Goal: Use online tool/utility: Use online tool/utility

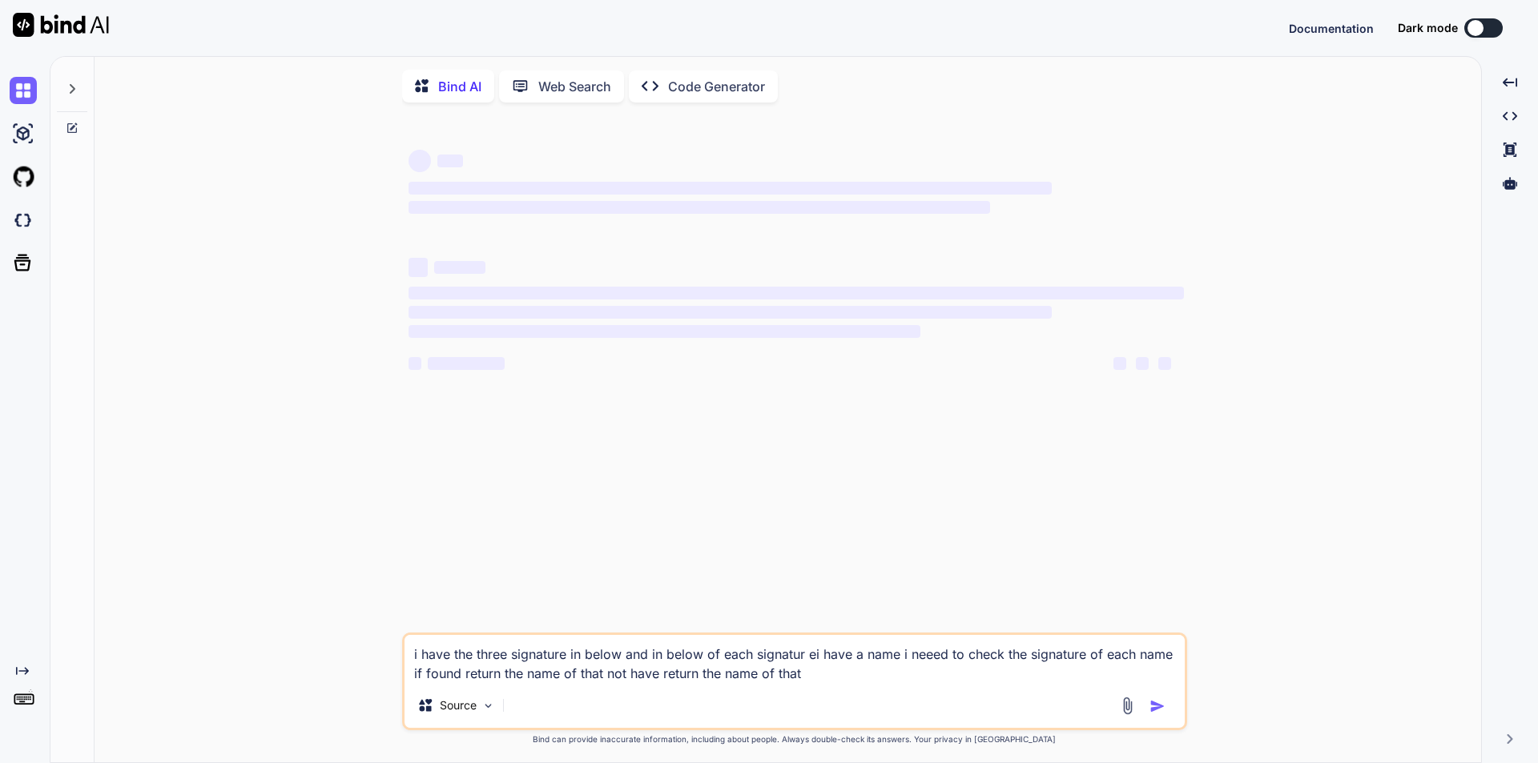
drag, startPoint x: 843, startPoint y: 683, endPoint x: 392, endPoint y: 626, distance: 454.6
click at [392, 626] on div "‌ ‌ ‌ ‌ ‌ ‌ ‌ ‌ ‌ ‌ ‌ ‌ ‌ ‌ i have the three signature in below and in below of…" at bounding box center [794, 440] width 1374 height 650
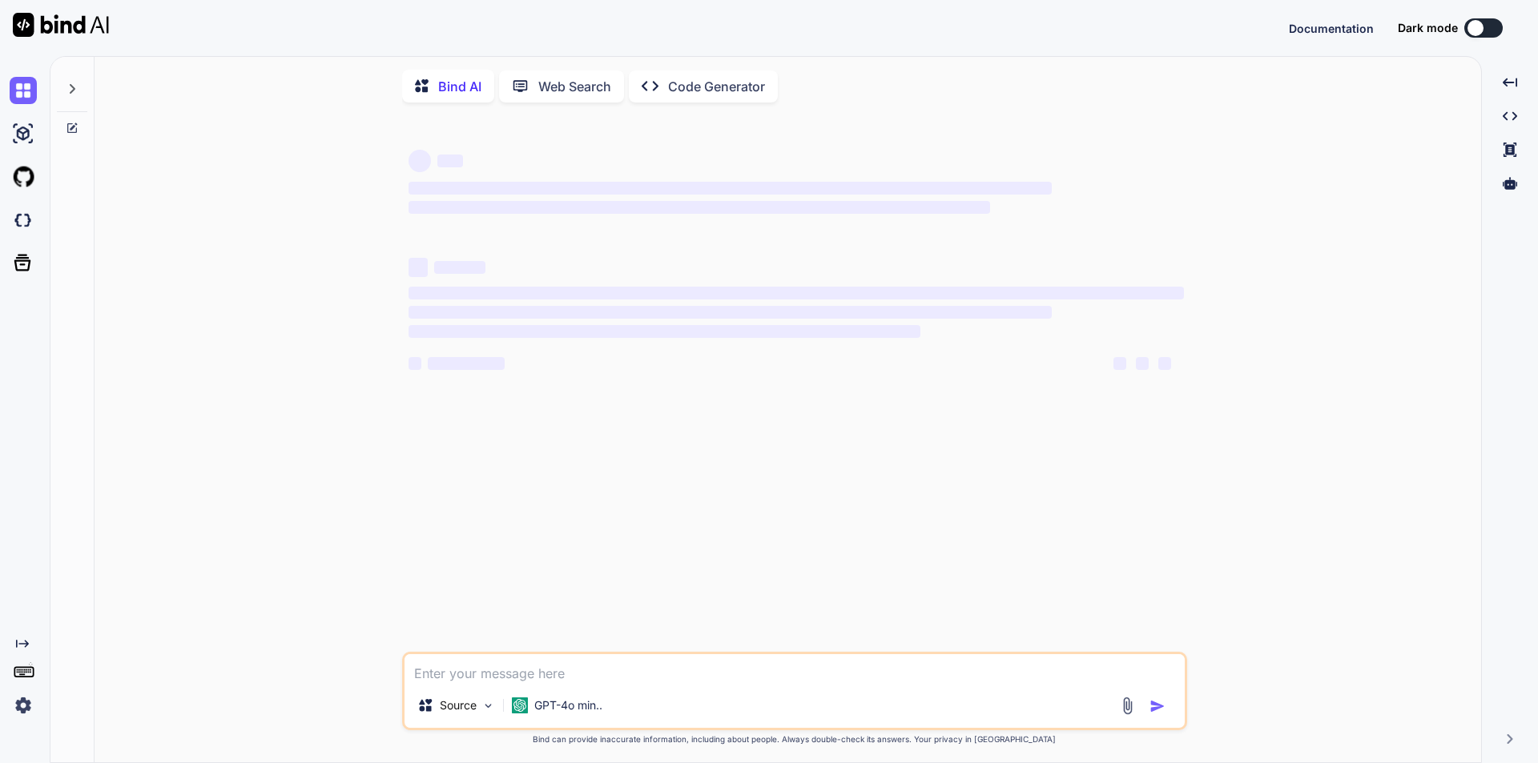
type textarea "x"
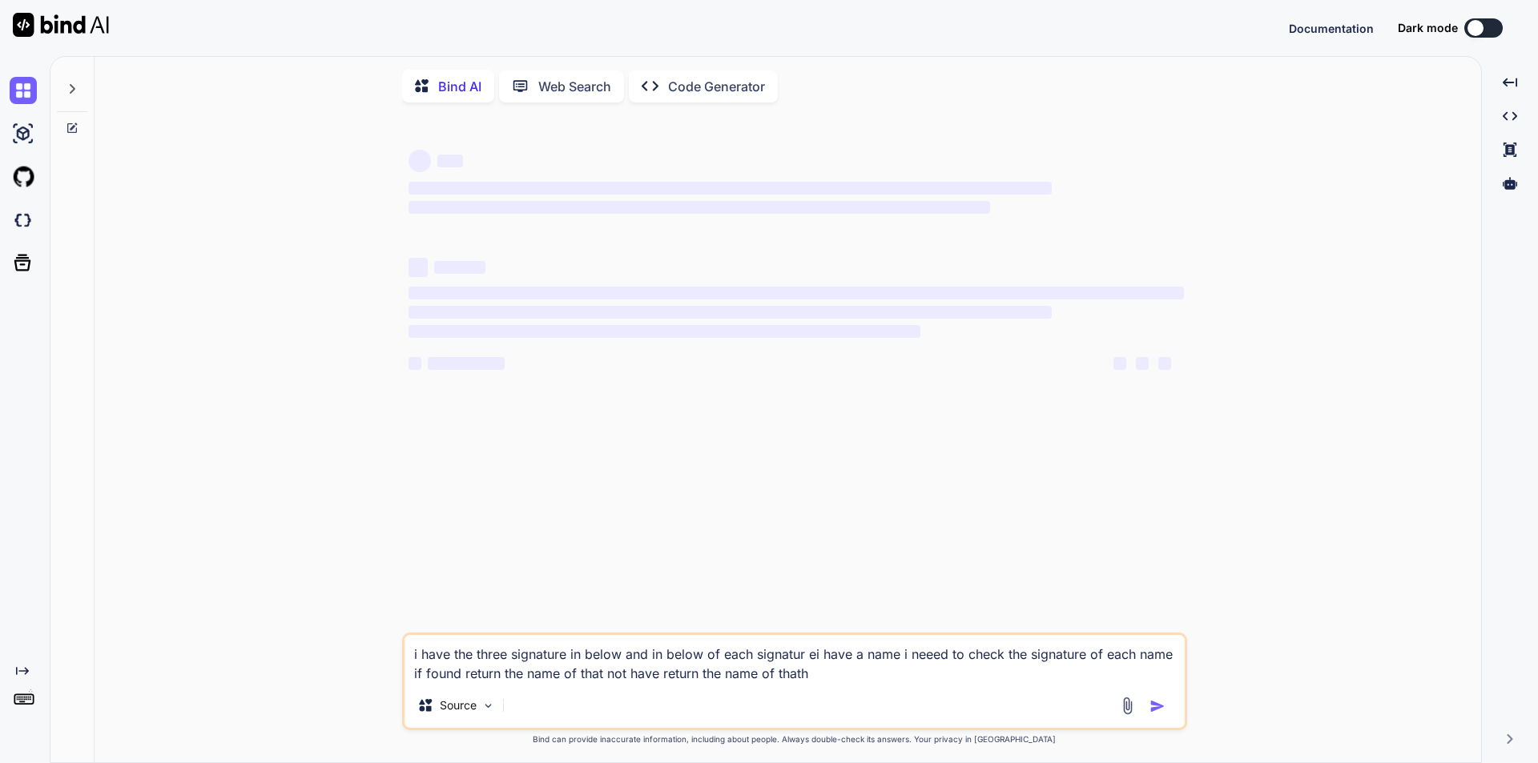
type textarea "i have the three signature in below and in below of each signatur ei have a nam…"
type textarea "x"
type textarea "i have the three signature in below and in below of each signatur ei have a nam…"
drag, startPoint x: 851, startPoint y: 671, endPoint x: 359, endPoint y: 635, distance: 493.2
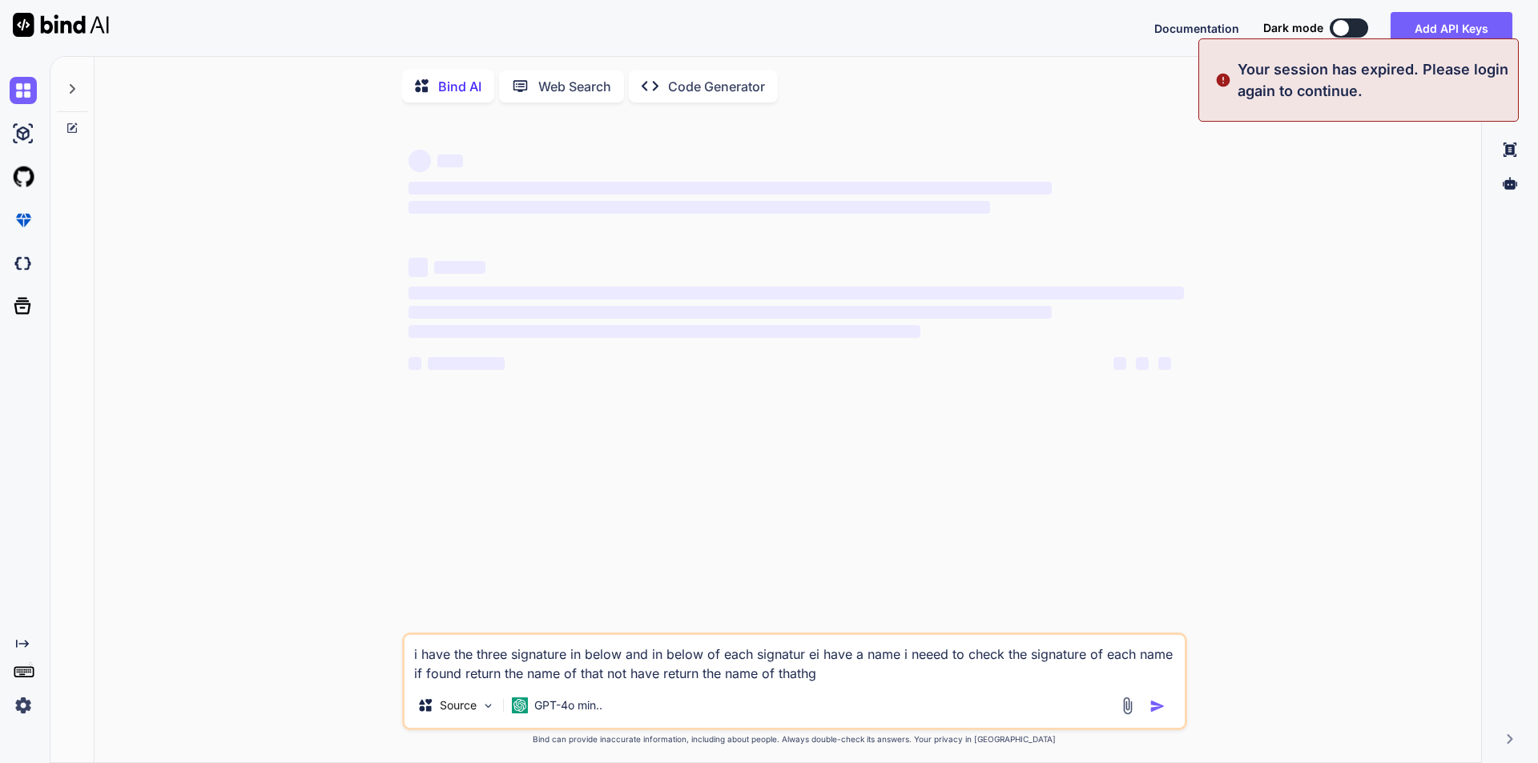
drag, startPoint x: 359, startPoint y: 635, endPoint x: 886, endPoint y: 687, distance: 529.7
click at [886, 687] on div "i have the three signature in below and in below of each signatur ei have a nam…" at bounding box center [794, 682] width 785 height 98
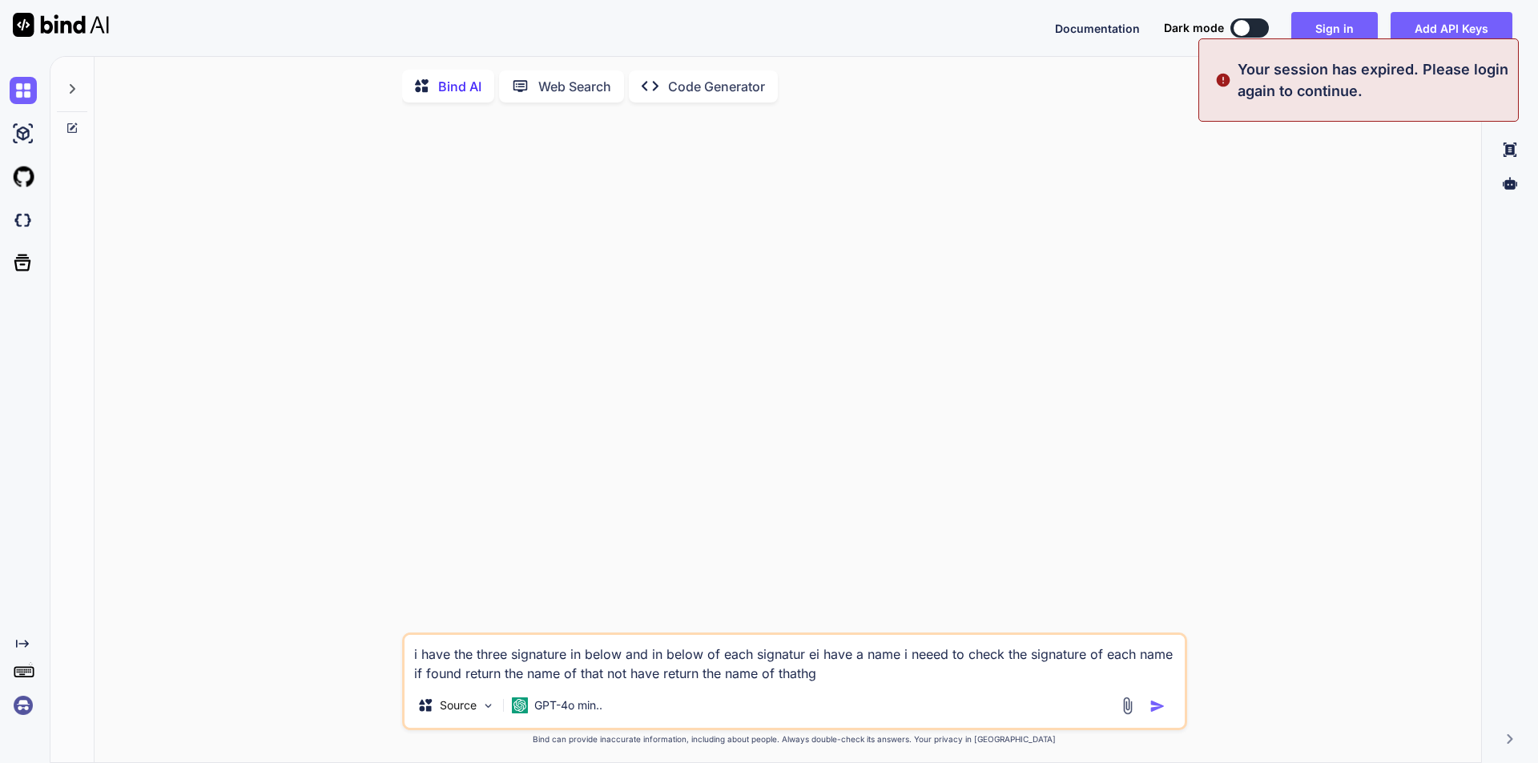
drag, startPoint x: 319, startPoint y: 630, endPoint x: 1128, endPoint y: 712, distance: 813.4
click at [1128, 712] on img at bounding box center [1127, 706] width 18 height 18
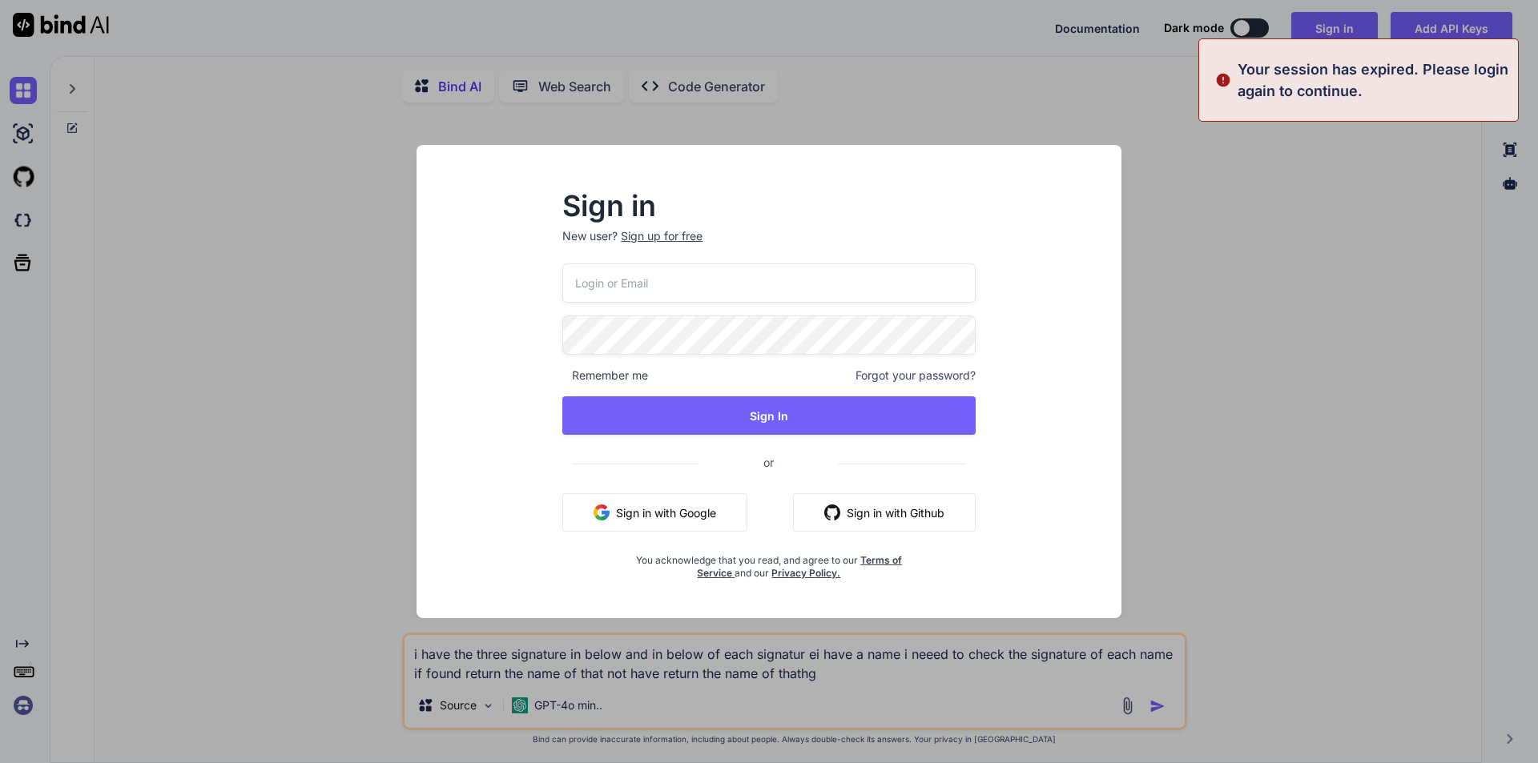
click at [1150, 710] on div "Sign in New user? Sign up for free Remember me Forgot your password? Sign In or…" at bounding box center [769, 381] width 1538 height 763
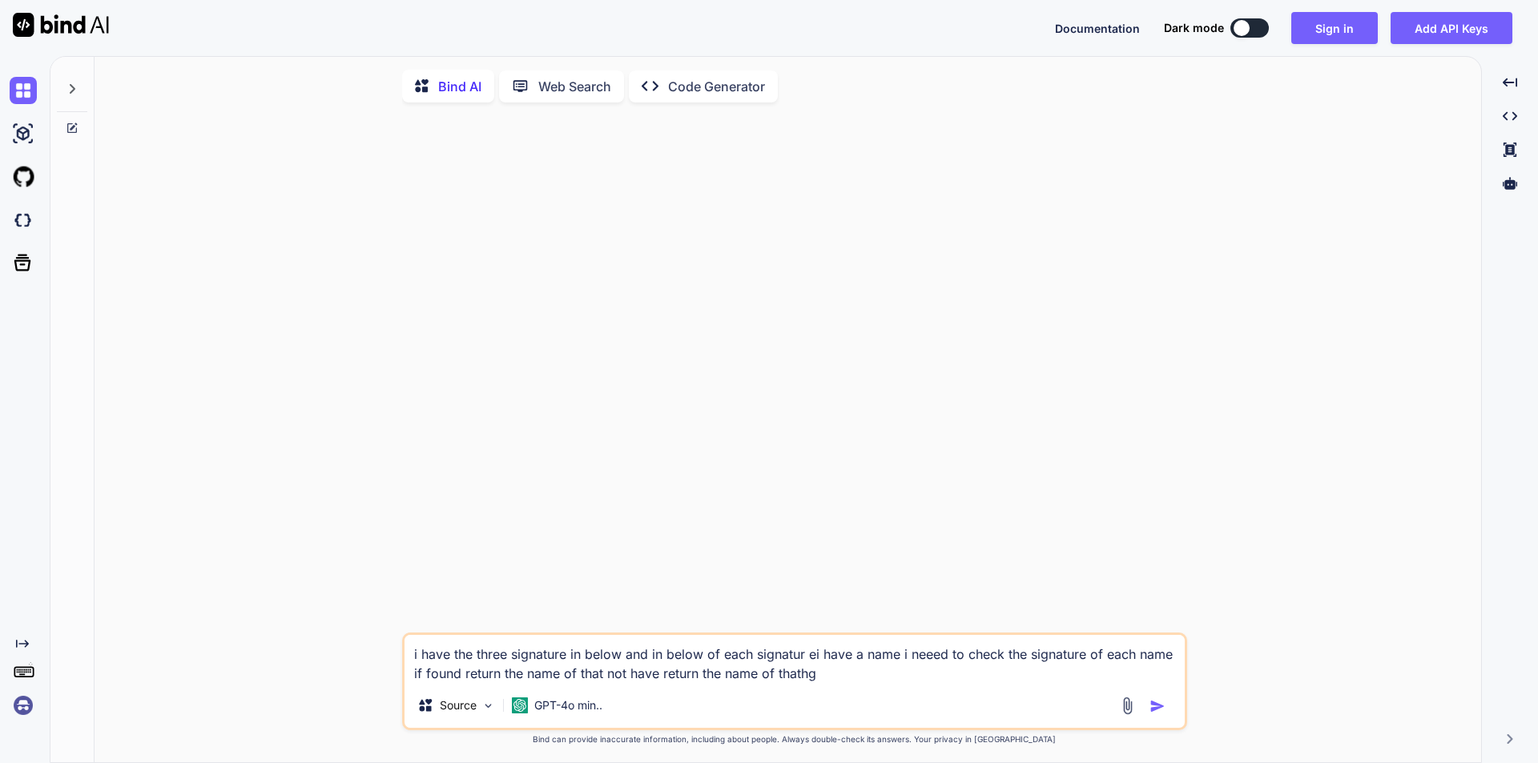
drag, startPoint x: 1142, startPoint y: 701, endPoint x: 1159, endPoint y: 712, distance: 20.9
click at [1159, 712] on img "button" at bounding box center [1158, 707] width 16 height 16
type textarea "x"
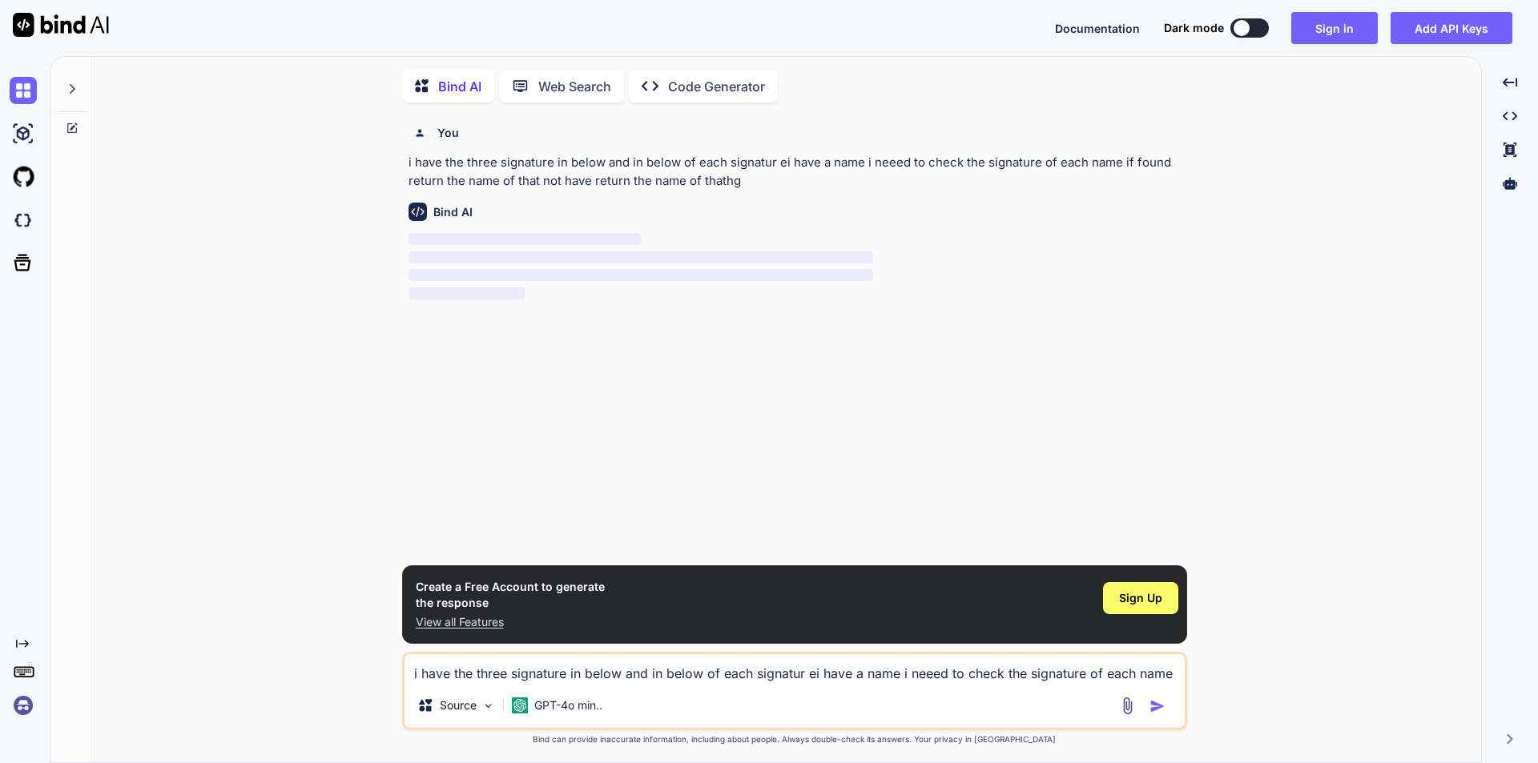
scroll to position [6, 0]
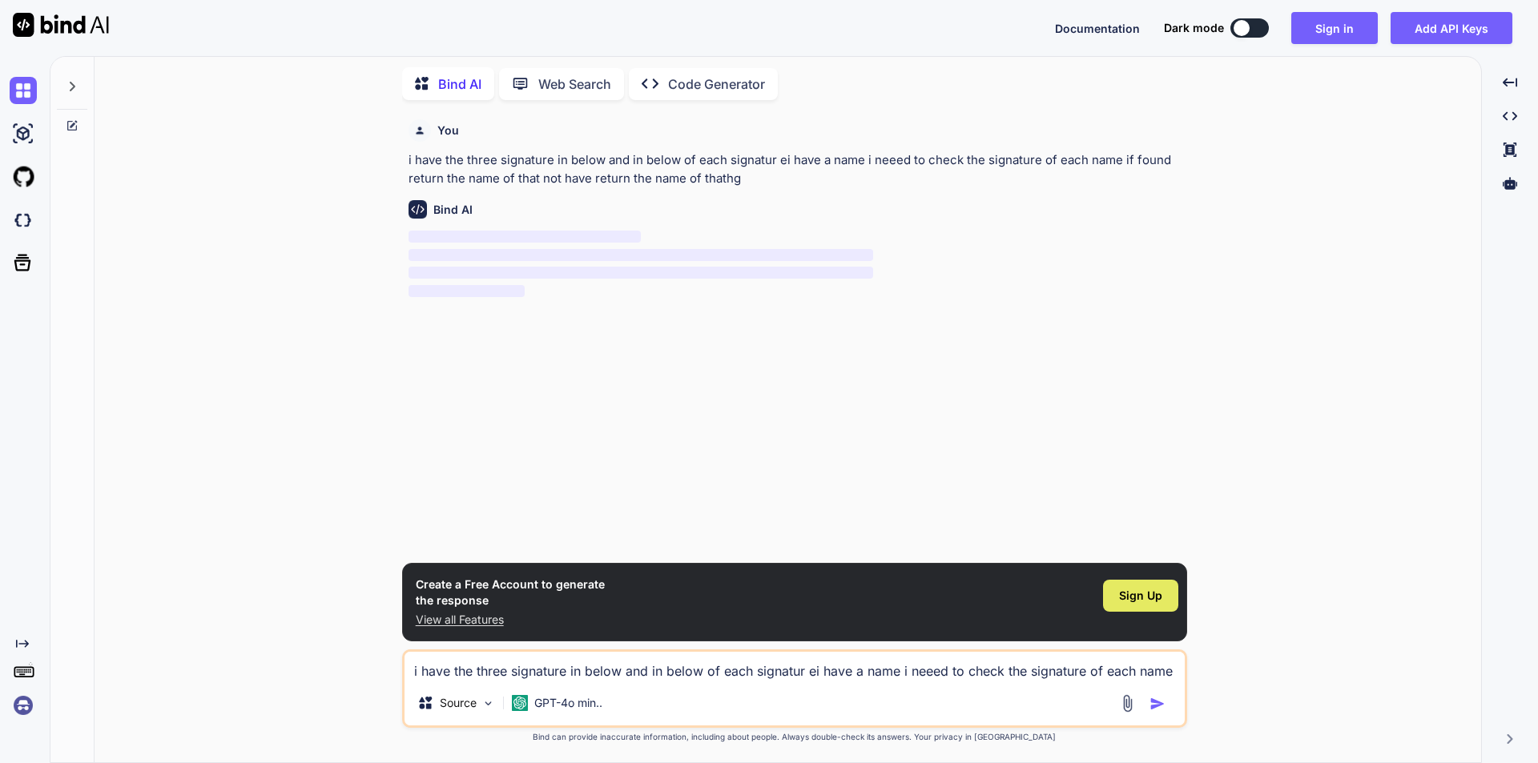
click at [1142, 586] on div "Sign Up" at bounding box center [1140, 596] width 75 height 32
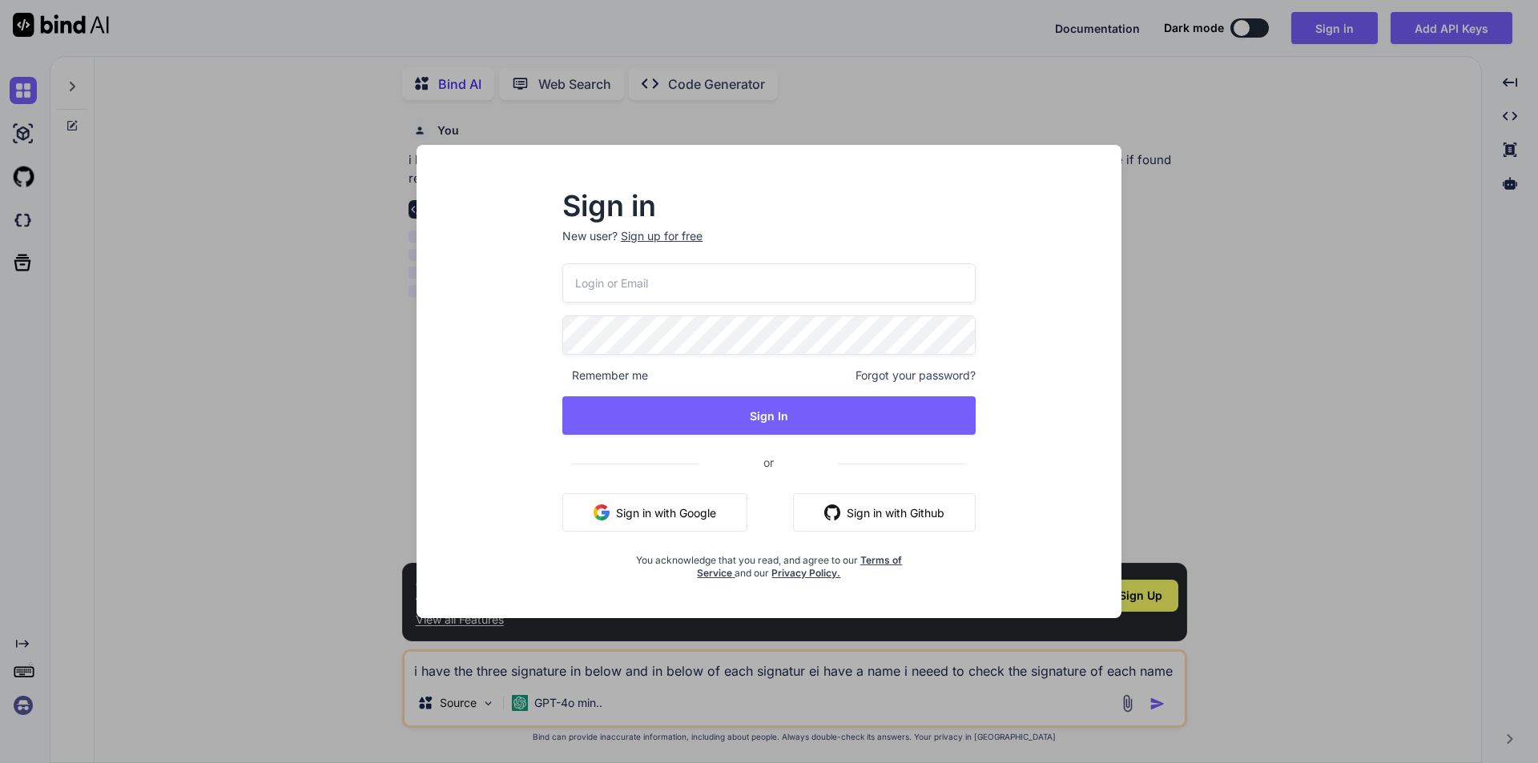
click at [653, 514] on button "Sign in with Google" at bounding box center [654, 513] width 185 height 38
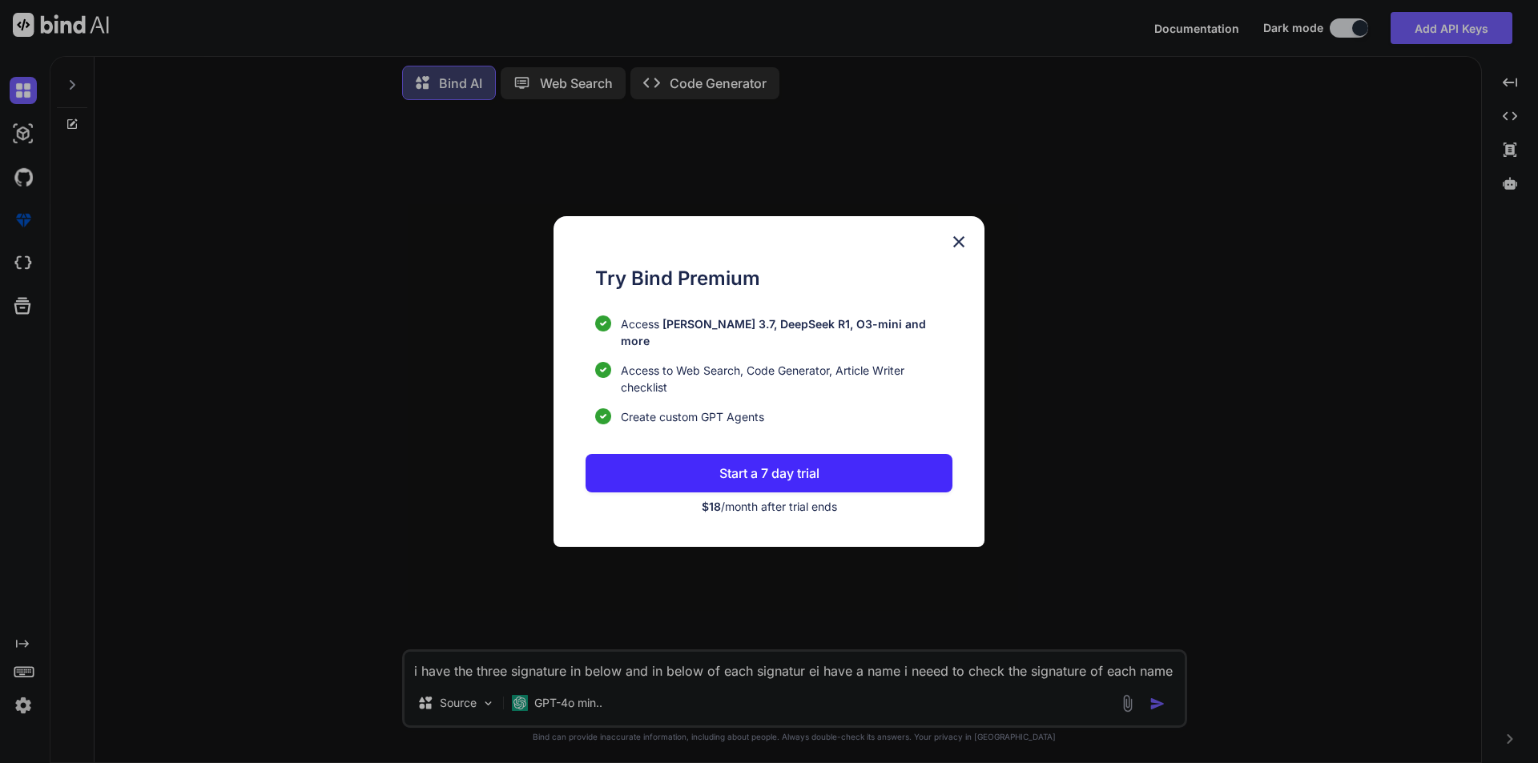
click at [957, 248] on img at bounding box center [958, 241] width 19 height 19
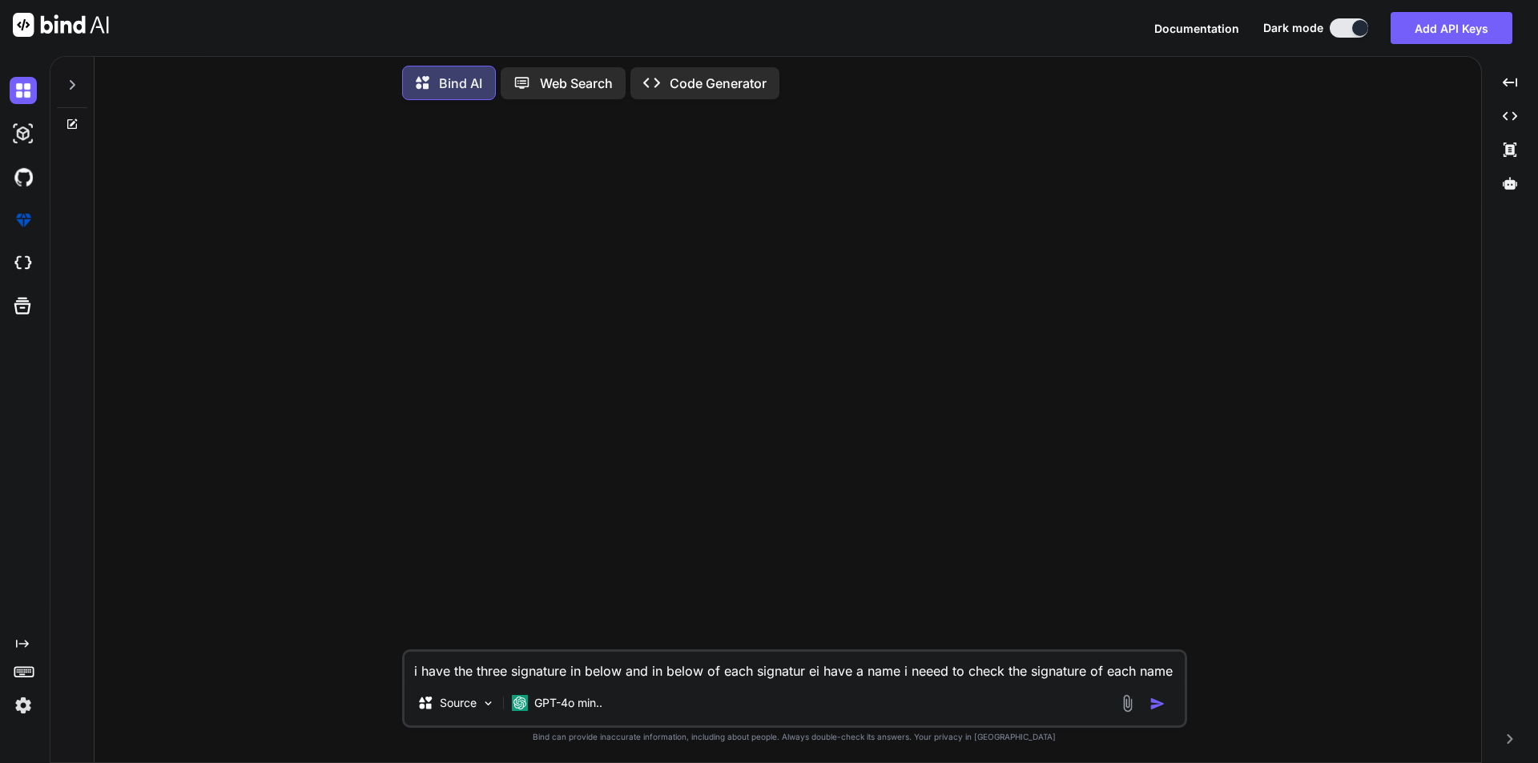
click at [904, 487] on div at bounding box center [796, 381] width 782 height 537
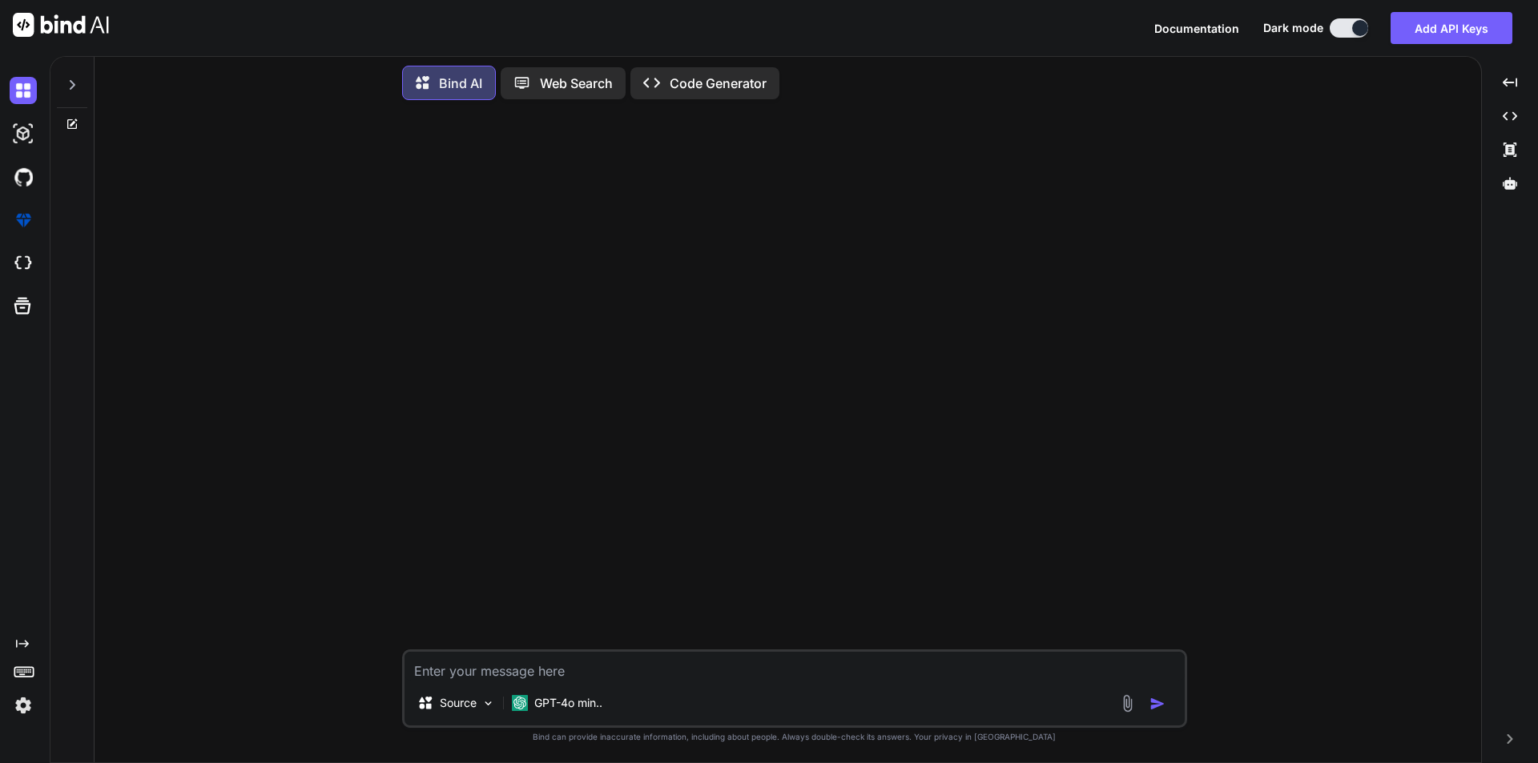
click at [610, 670] on textarea at bounding box center [795, 666] width 780 height 29
paste textarea "**********"
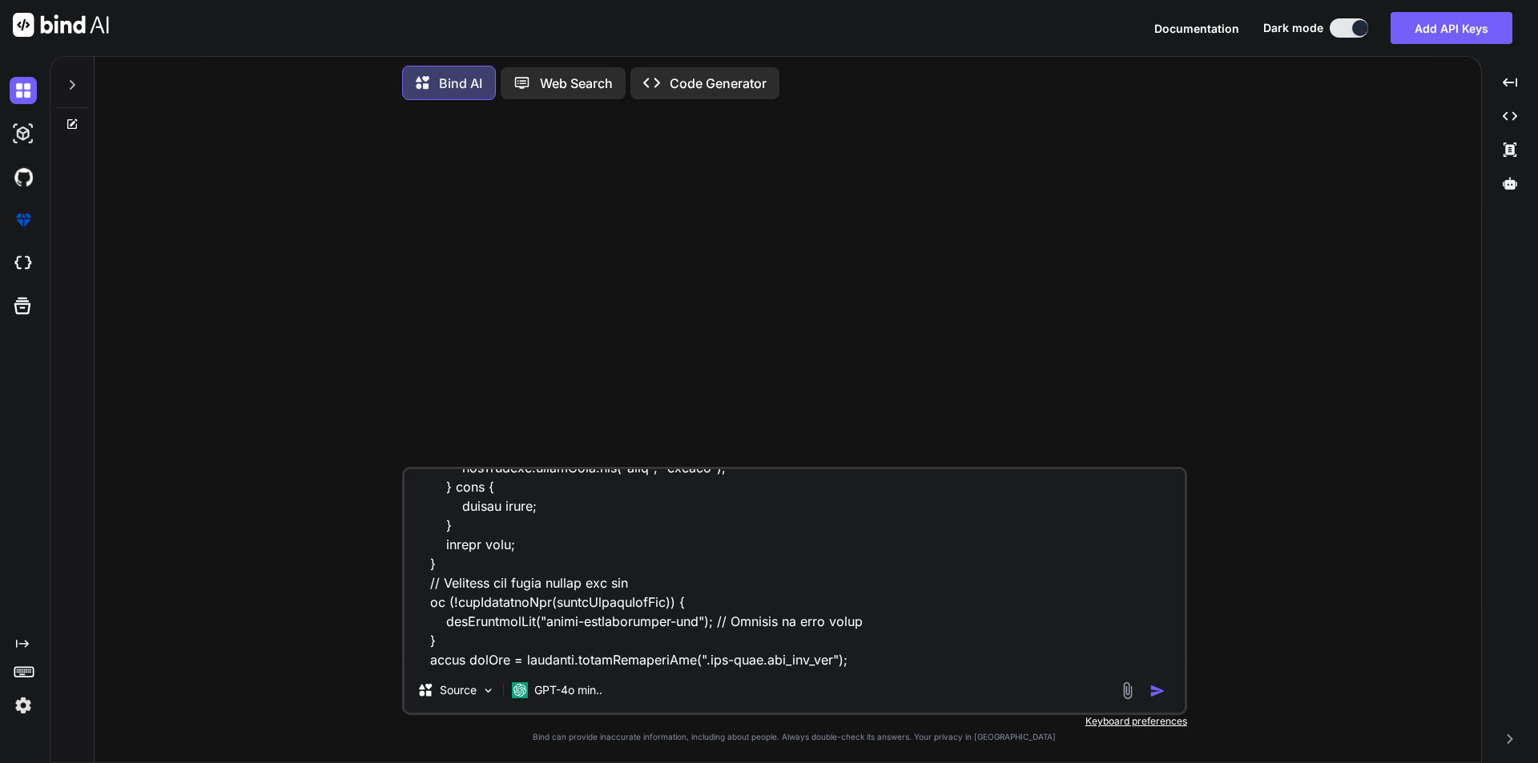
scroll to position [1311, 0]
click at [880, 666] on textarea at bounding box center [795, 568] width 780 height 199
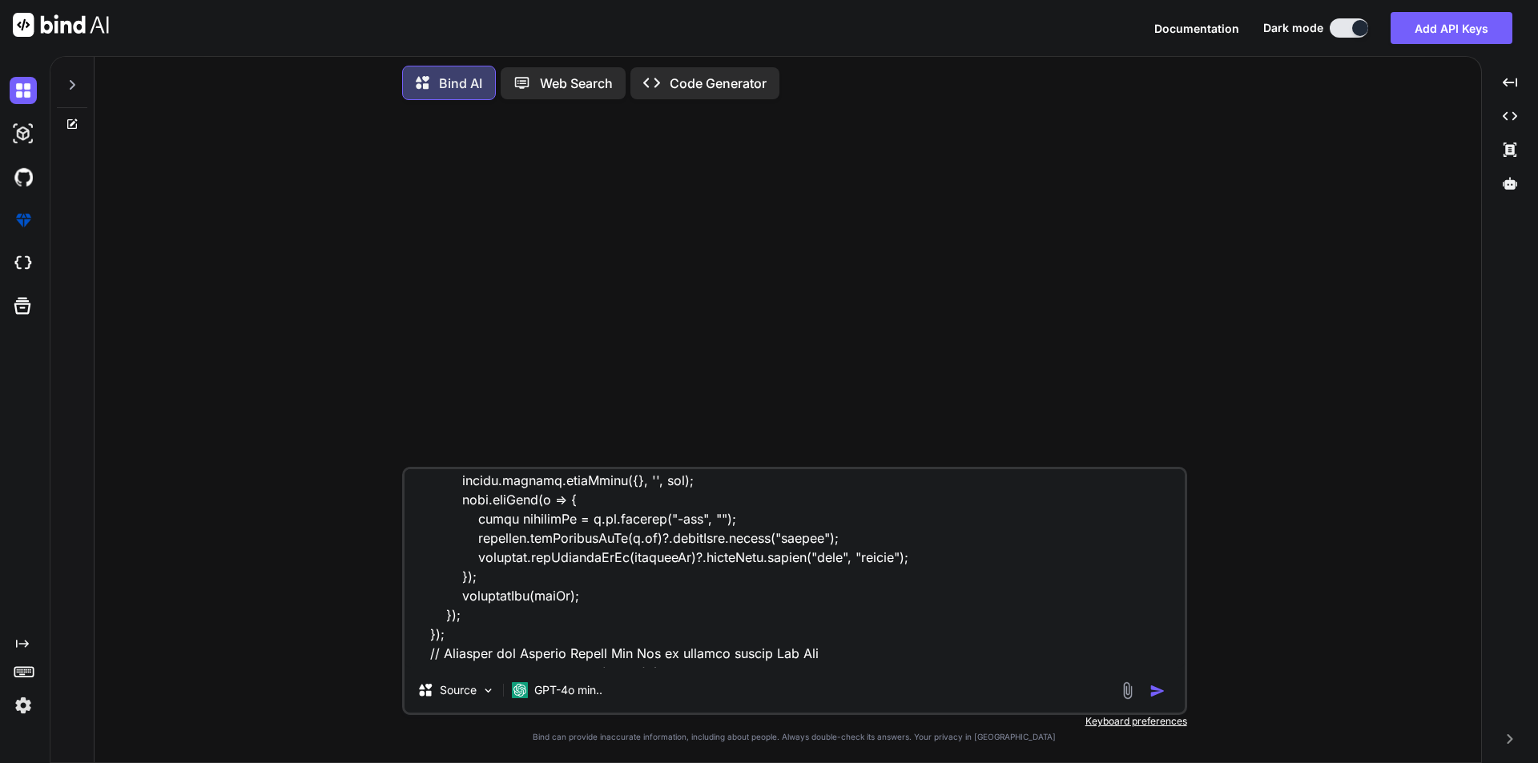
scroll to position [0, 0]
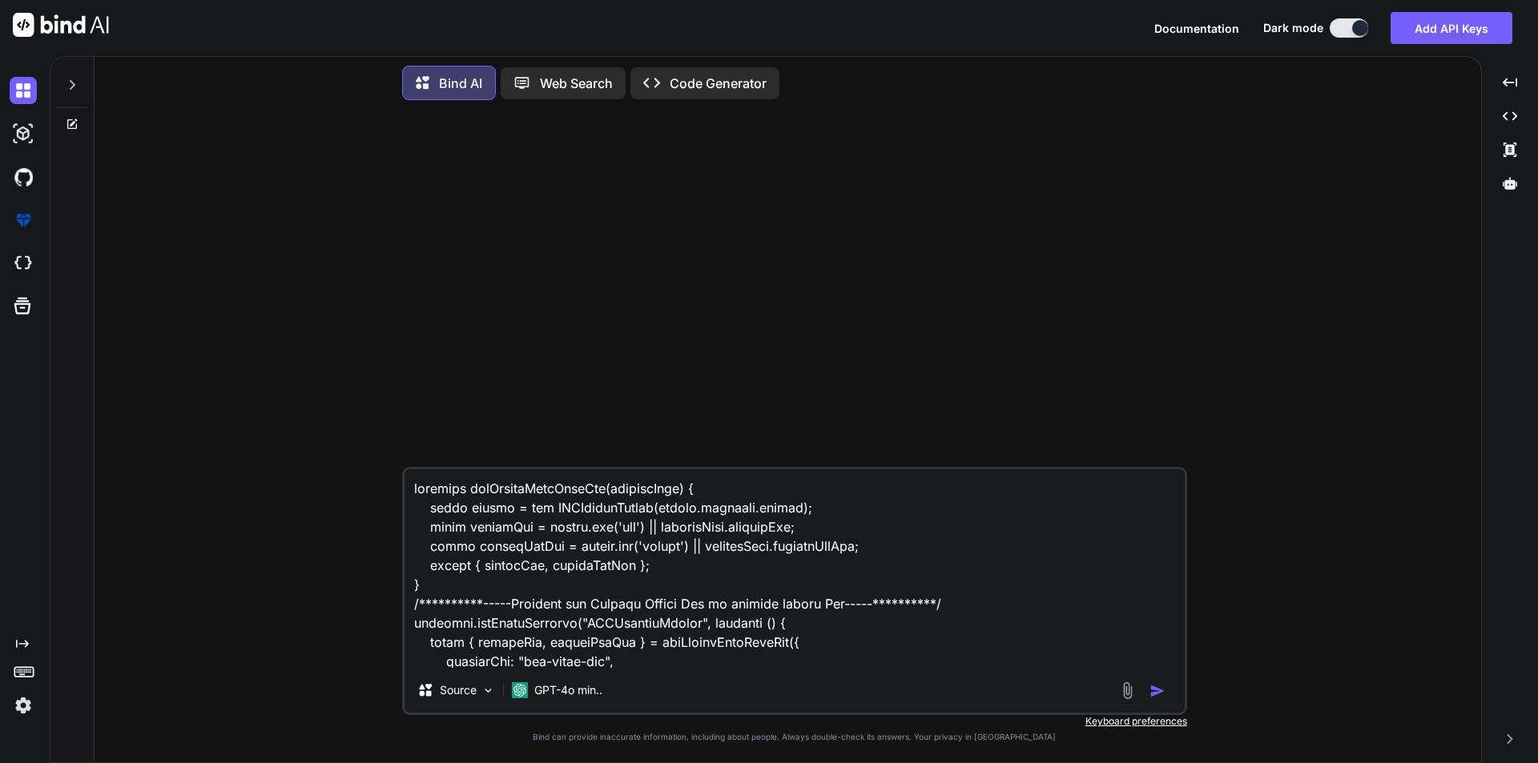
drag, startPoint x: 880, startPoint y: 660, endPoint x: 253, endPoint y: 412, distance: 673.9
click at [253, 412] on div "Source GPT-4o min.. Created with Bind Always check its answers. Privacy in Bind…" at bounding box center [794, 438] width 1374 height 650
paste textarea "topTab.forEach(function (tab) { tab.addEventListener("click", function () { con…"
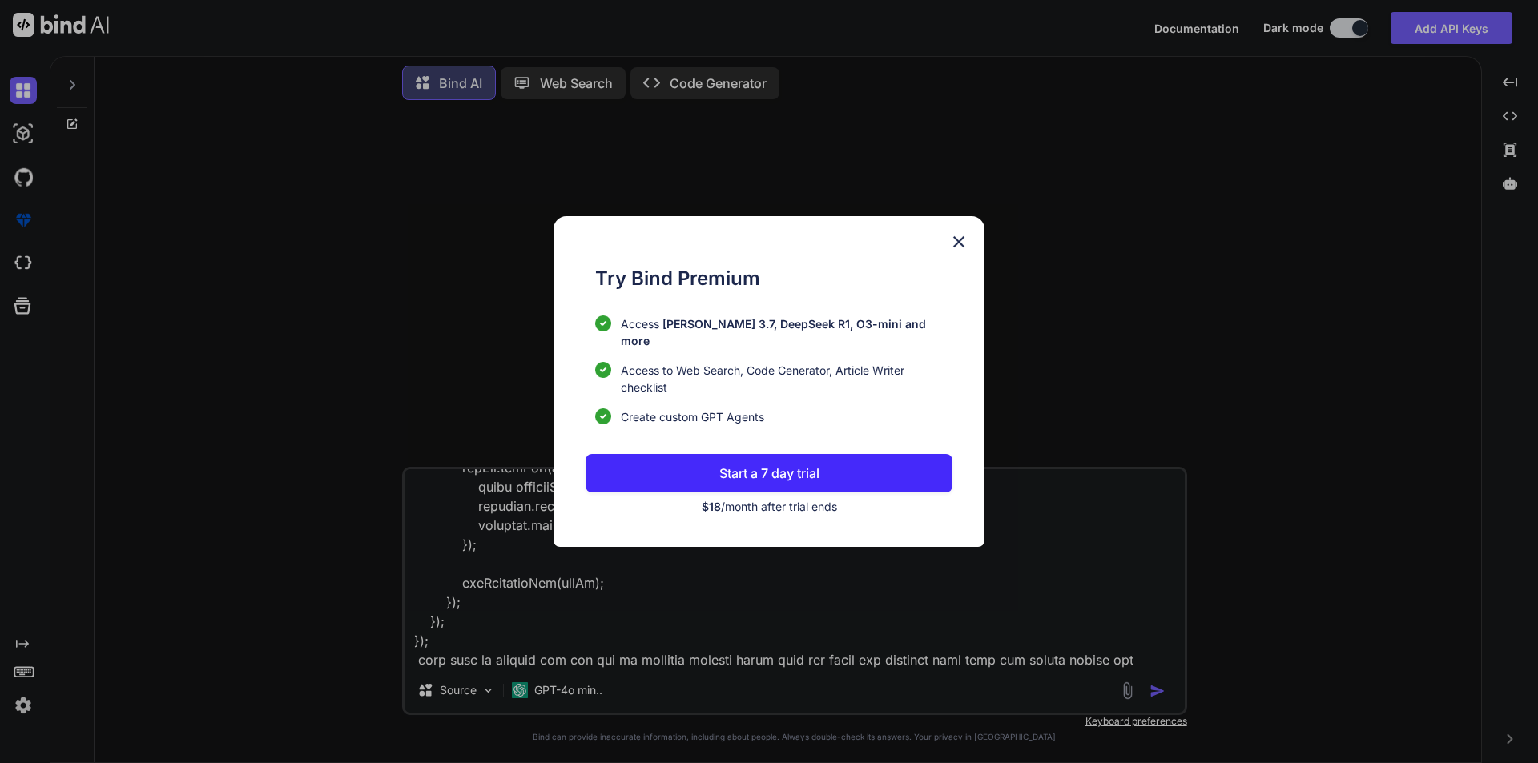
click at [961, 244] on img at bounding box center [958, 241] width 19 height 19
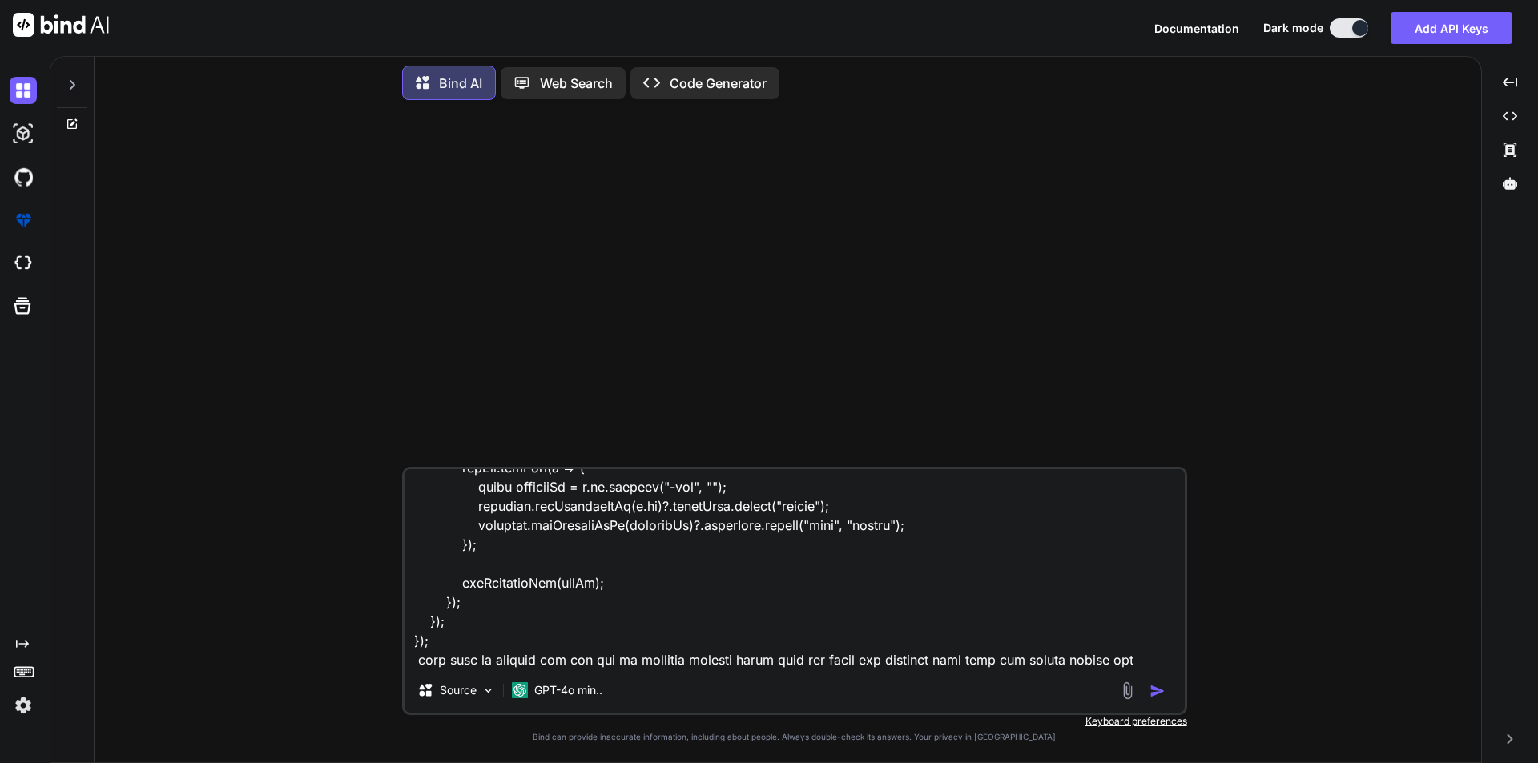
click at [1125, 650] on textarea at bounding box center [795, 568] width 780 height 199
click at [1125, 659] on textarea at bounding box center [795, 568] width 780 height 199
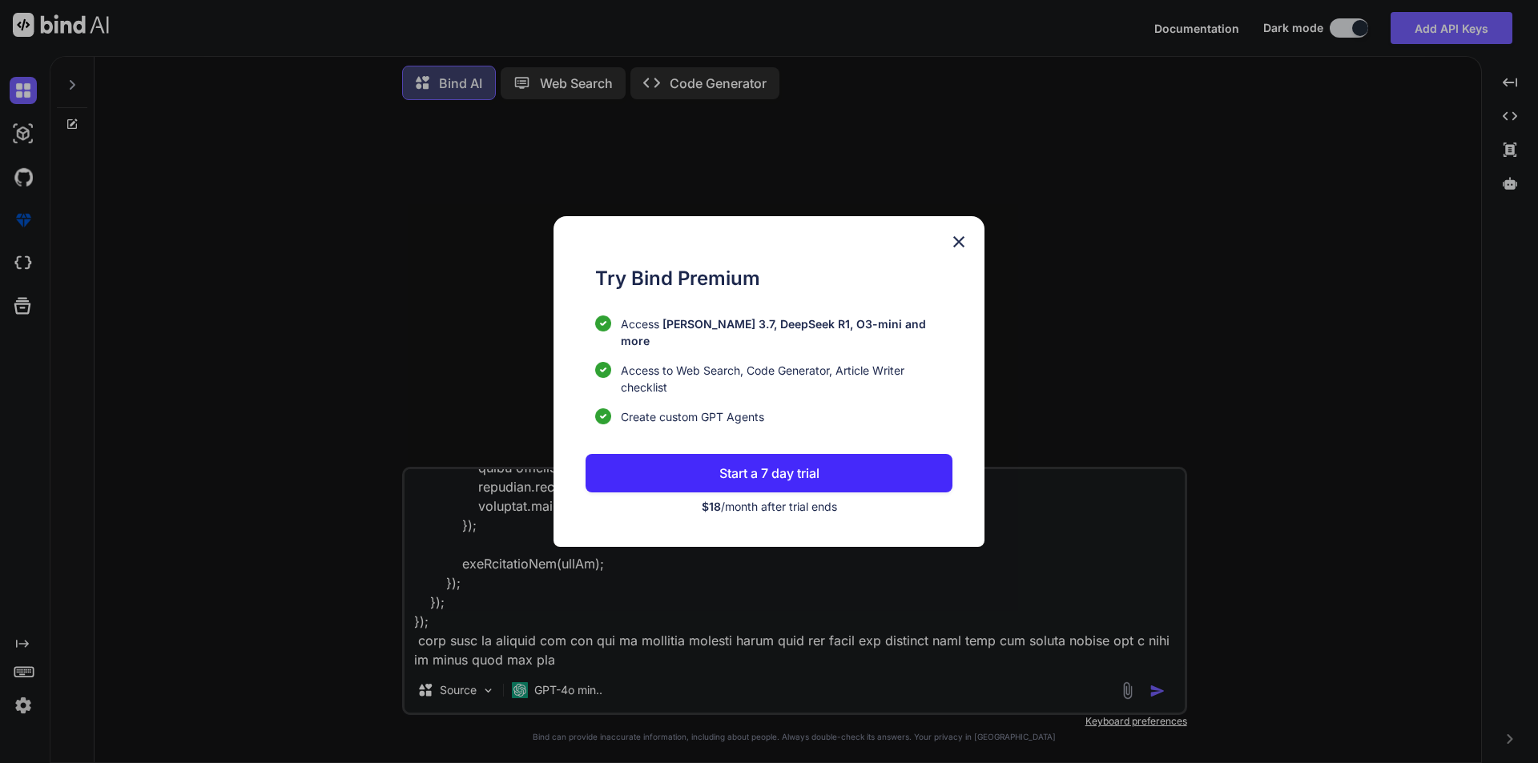
type textarea "**********"
drag, startPoint x: 957, startPoint y: 249, endPoint x: 966, endPoint y: 268, distance: 21.2
click at [957, 250] on img at bounding box center [958, 241] width 19 height 19
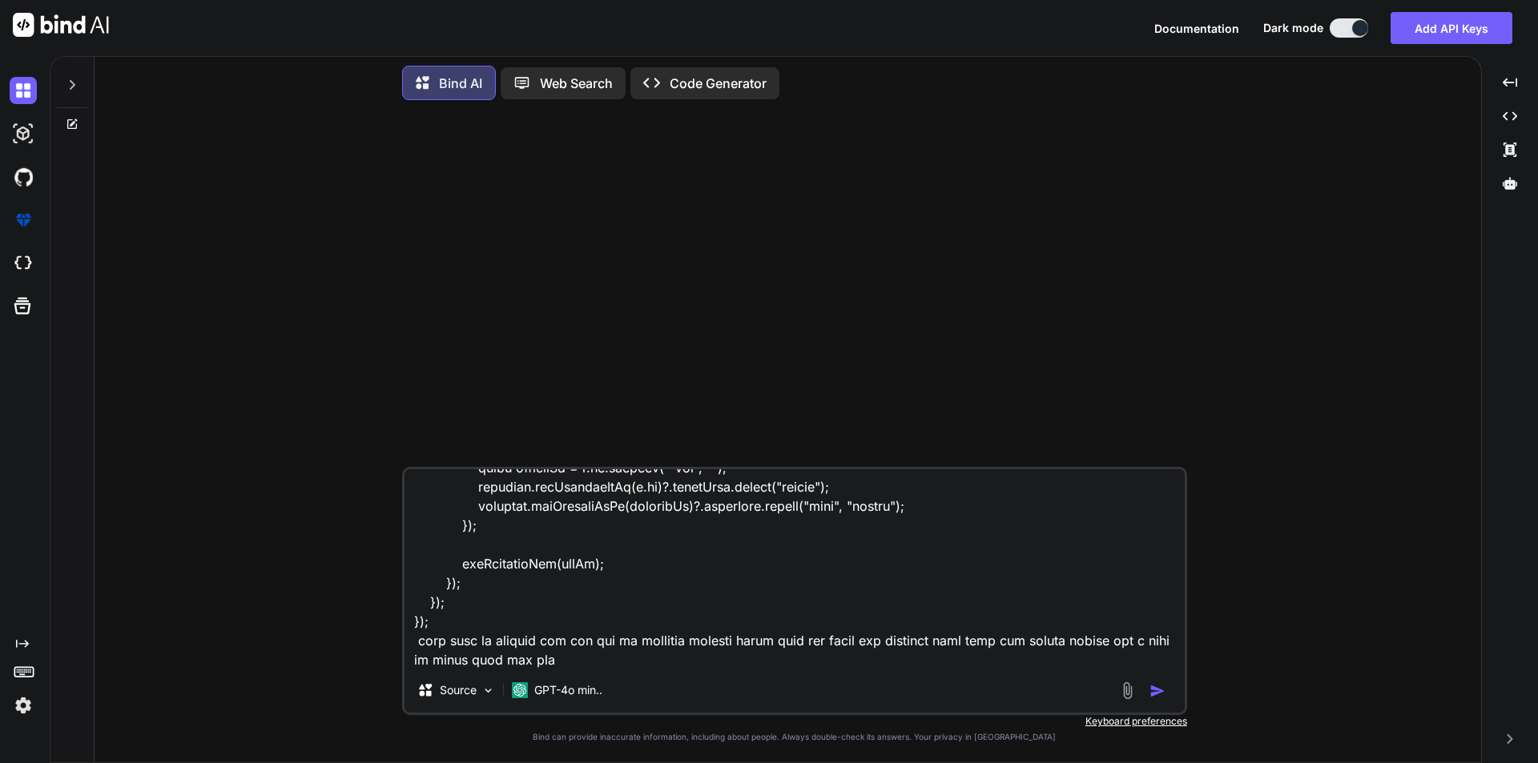
click at [1152, 685] on img "button" at bounding box center [1158, 691] width 16 height 16
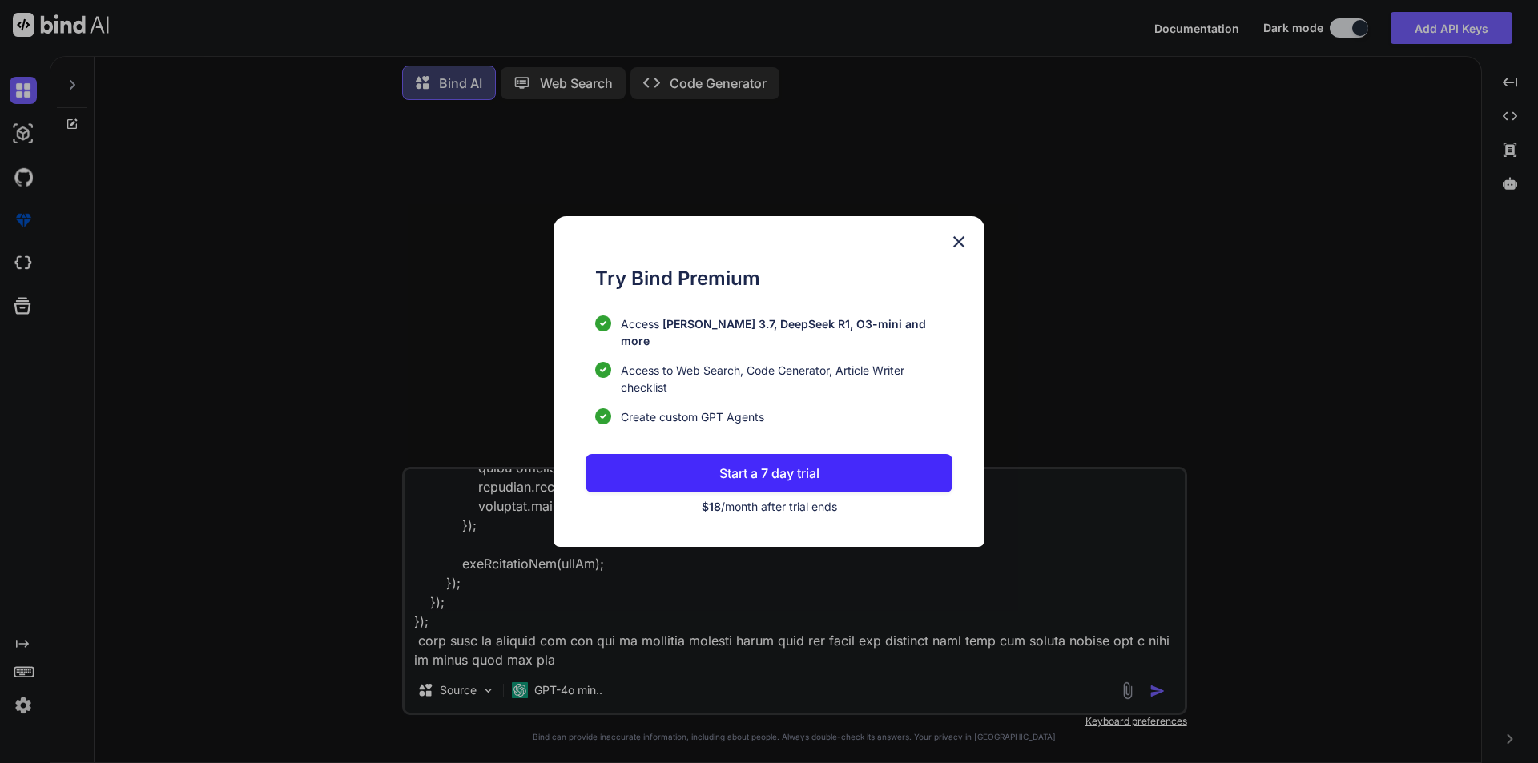
click at [1166, 694] on div "Try Bind Premium Access [PERSON_NAME] 3.7, DeepSeek R1, O3-mini and more Access…" at bounding box center [769, 381] width 1538 height 763
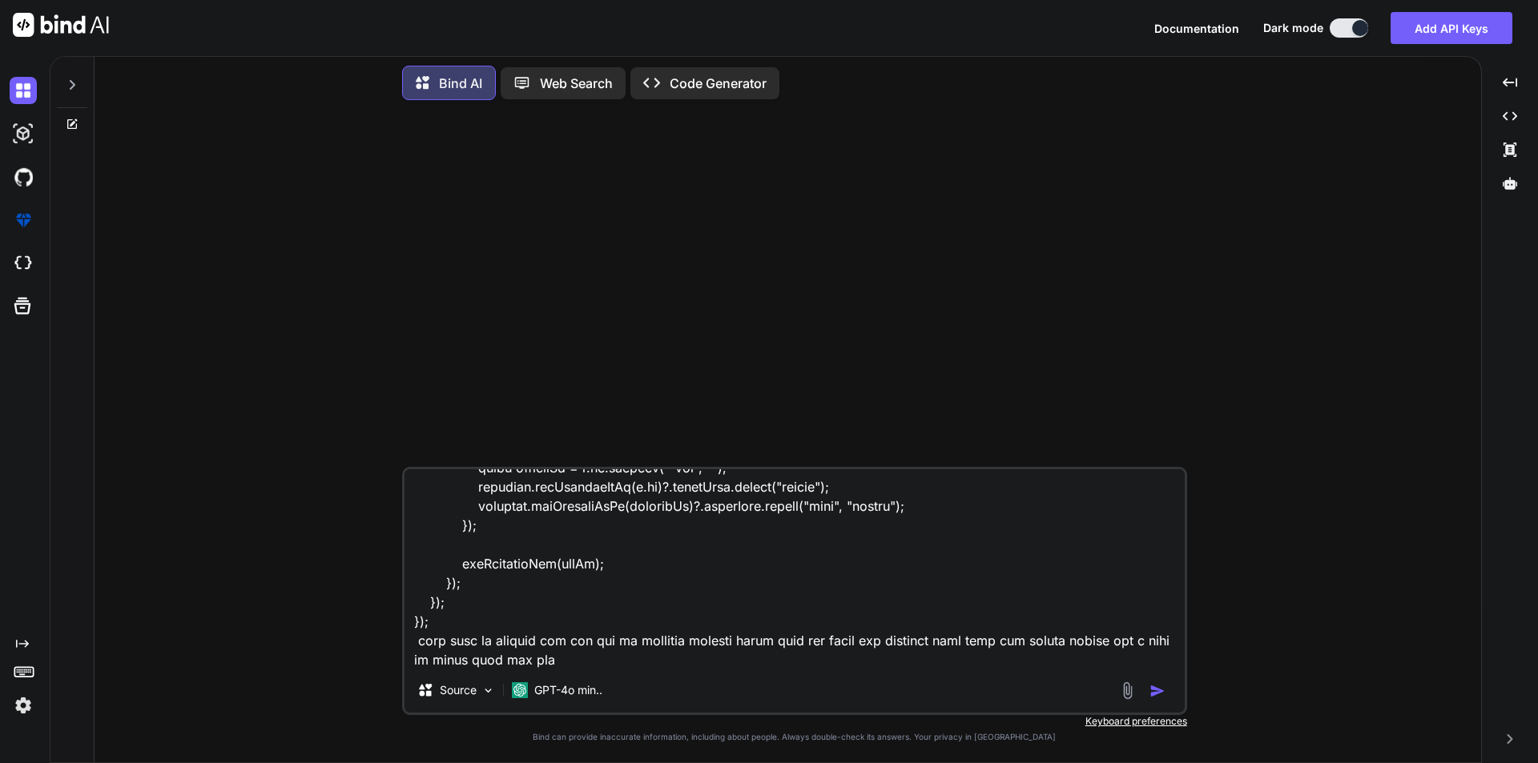
click at [1166, 694] on button "button" at bounding box center [1161, 691] width 22 height 16
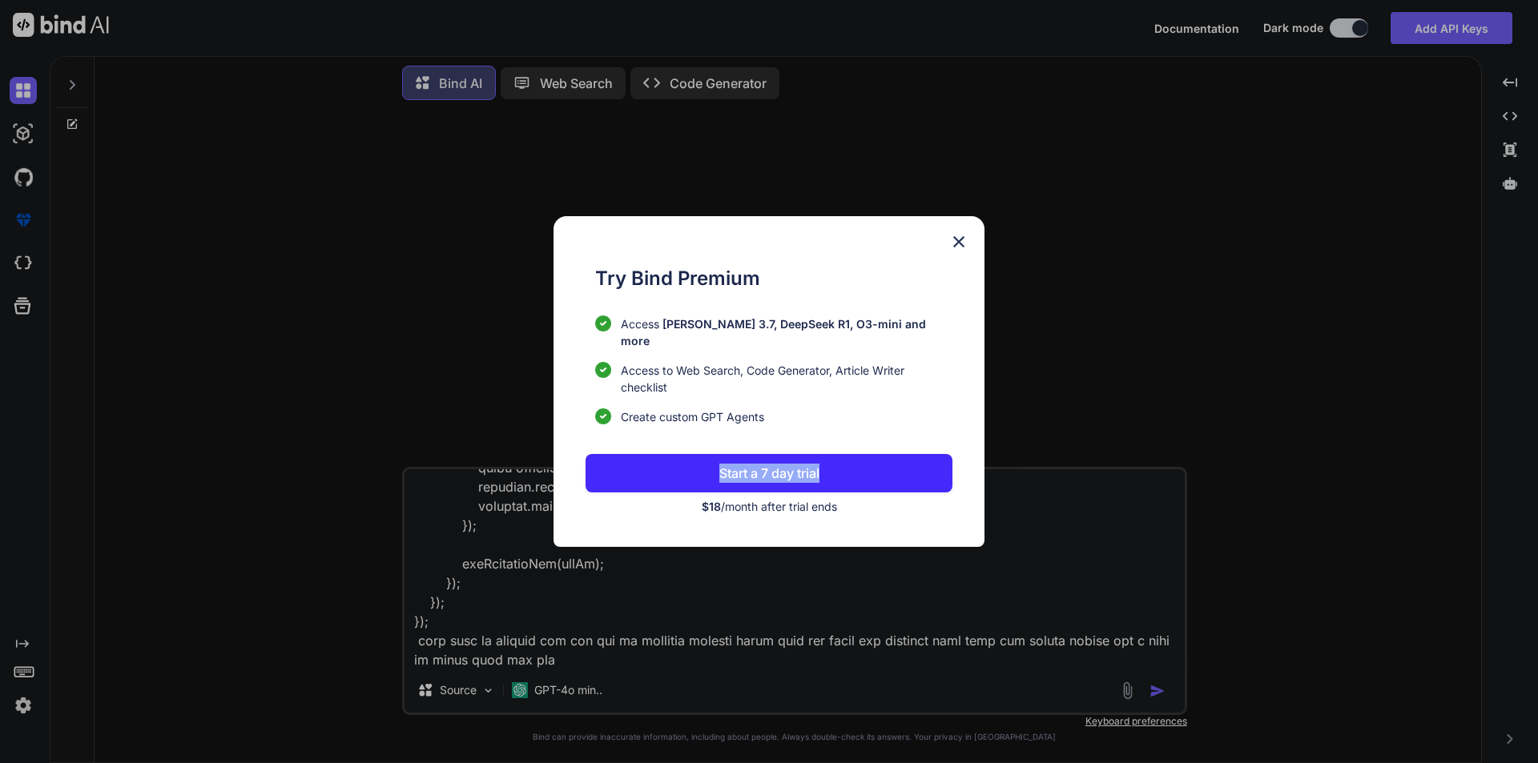
click at [1166, 694] on div "Try Bind Premium Access [PERSON_NAME] 3.7, DeepSeek R1, O3-mini and more Access…" at bounding box center [769, 381] width 1538 height 763
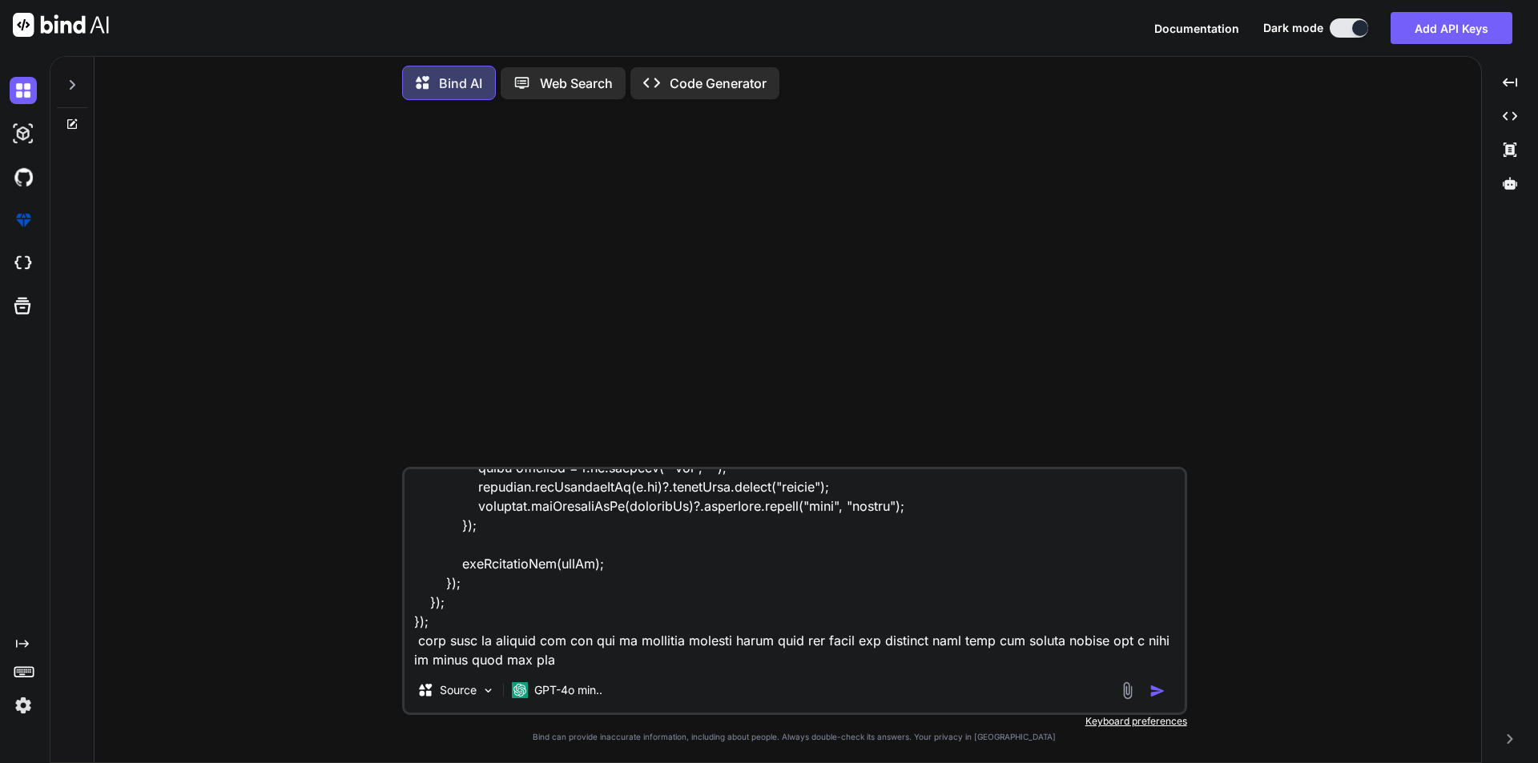
click at [1166, 694] on button "button" at bounding box center [1161, 691] width 22 height 16
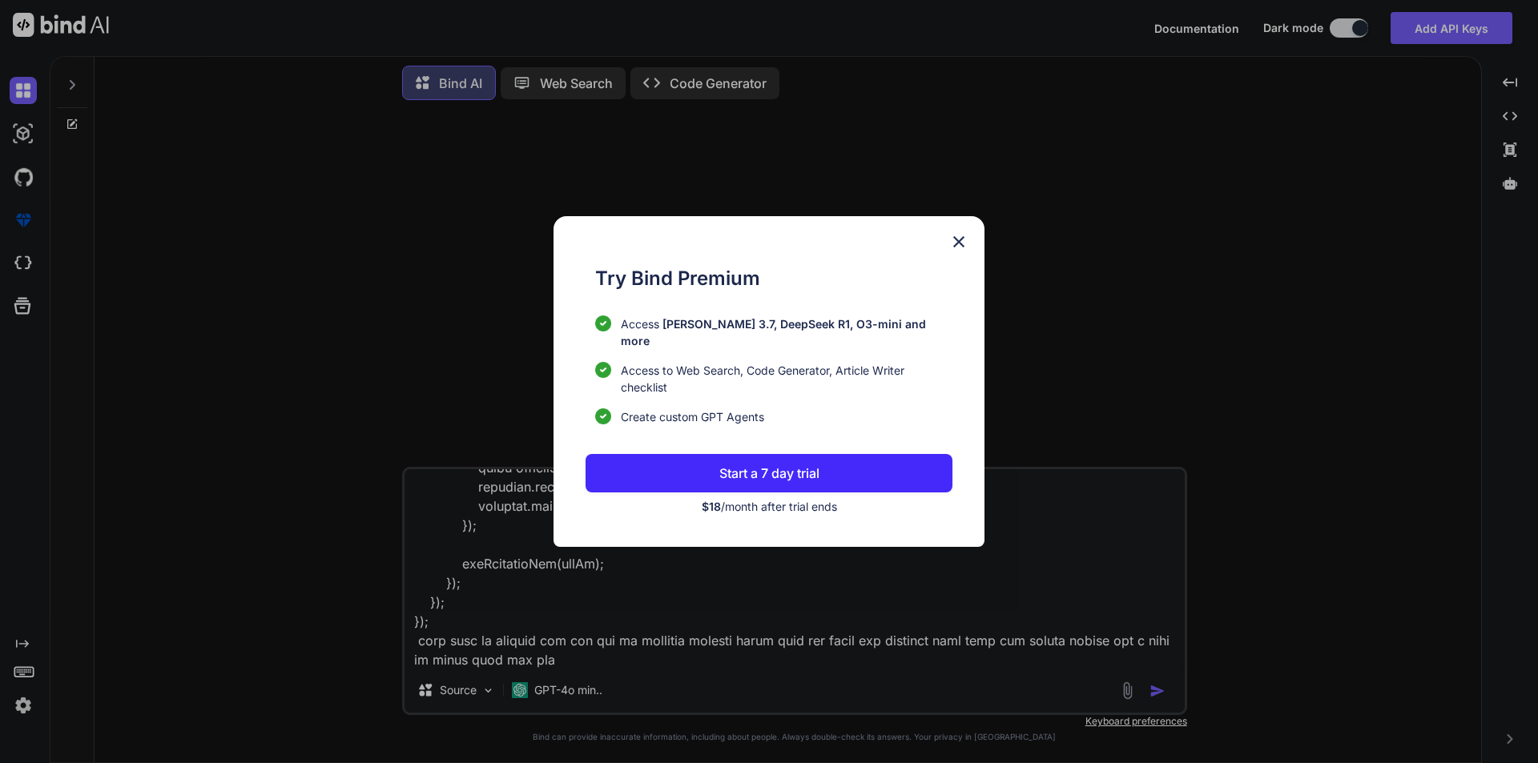
click at [962, 245] on img at bounding box center [958, 241] width 19 height 19
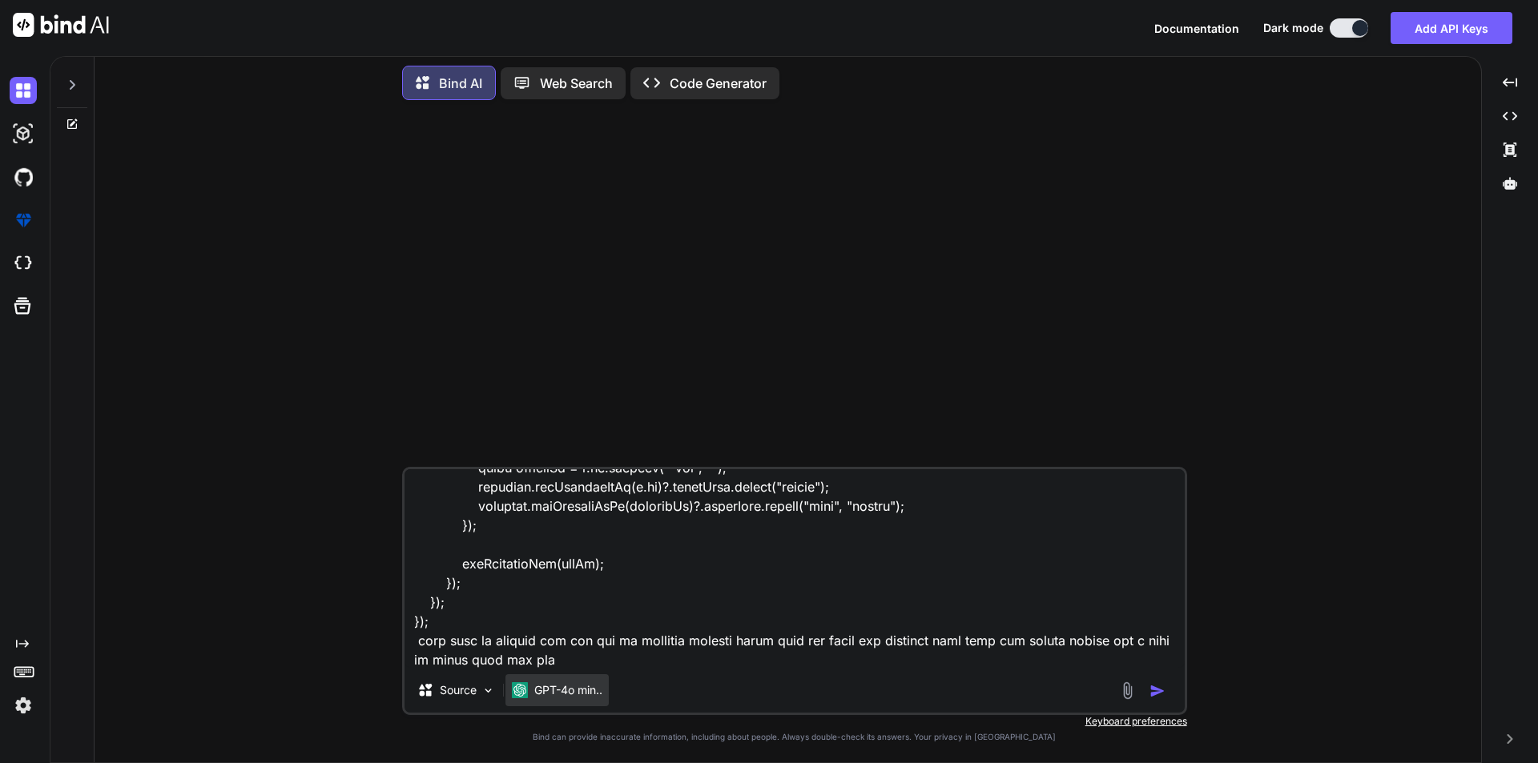
click at [580, 686] on p "GPT-4o min.." at bounding box center [568, 691] width 68 height 16
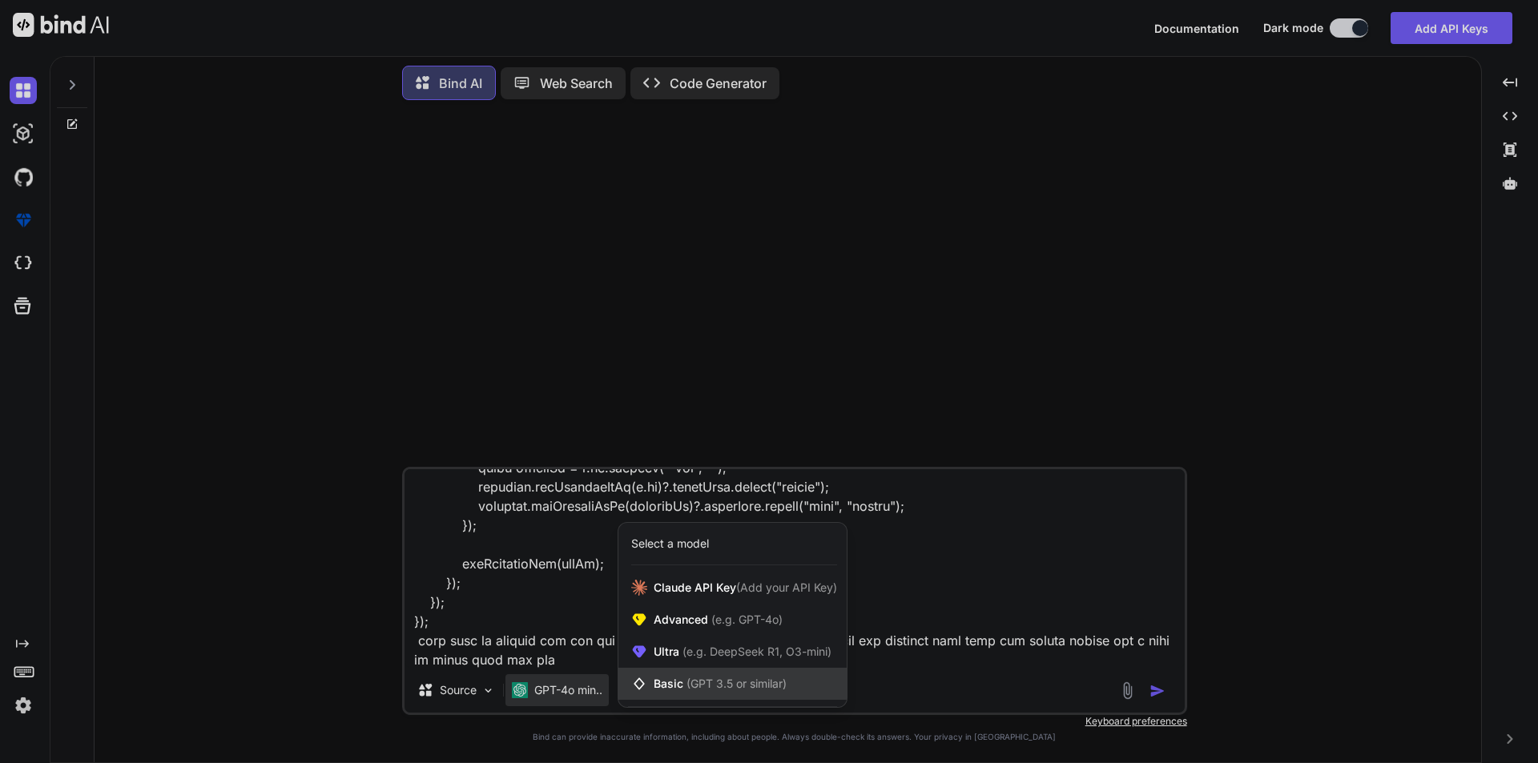
click at [679, 681] on span "Basic (GPT 3.5 or similar)" at bounding box center [720, 684] width 133 height 16
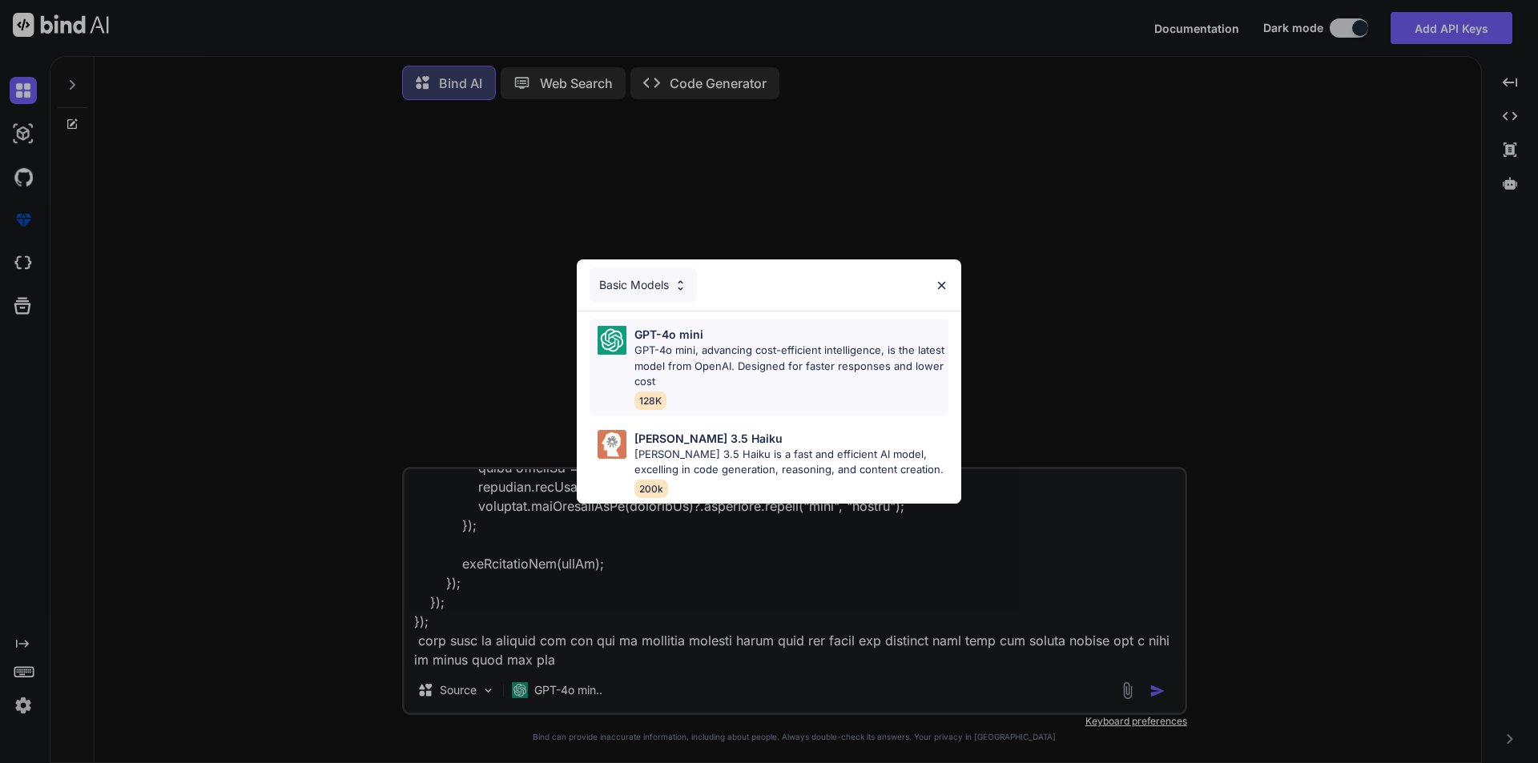
click at [785, 331] on div "GPT-4o mini" at bounding box center [792, 334] width 314 height 17
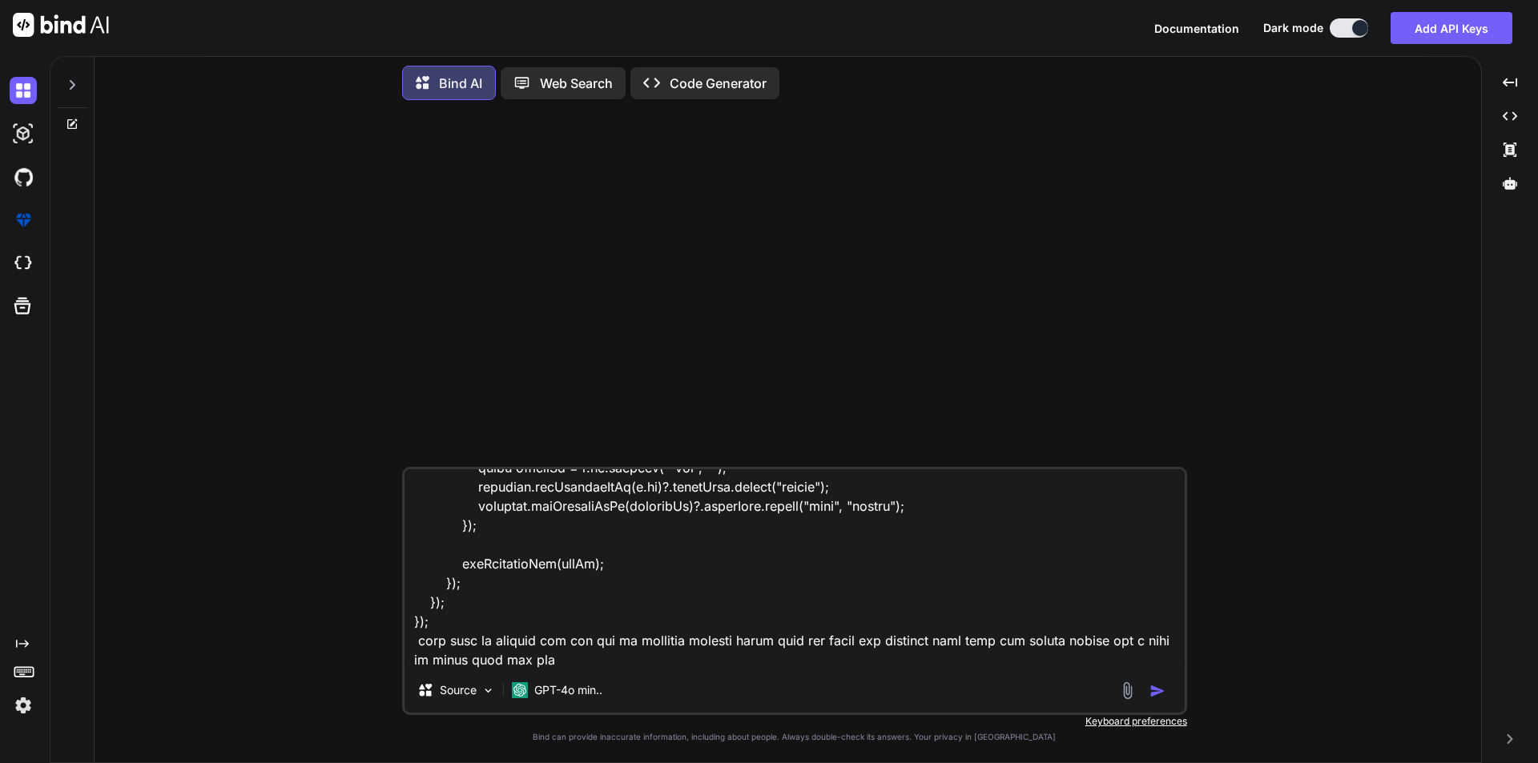
click at [1154, 676] on div "Source GPT-4o min.." at bounding box center [795, 694] width 780 height 38
click at [1156, 691] on img "button" at bounding box center [1158, 691] width 16 height 16
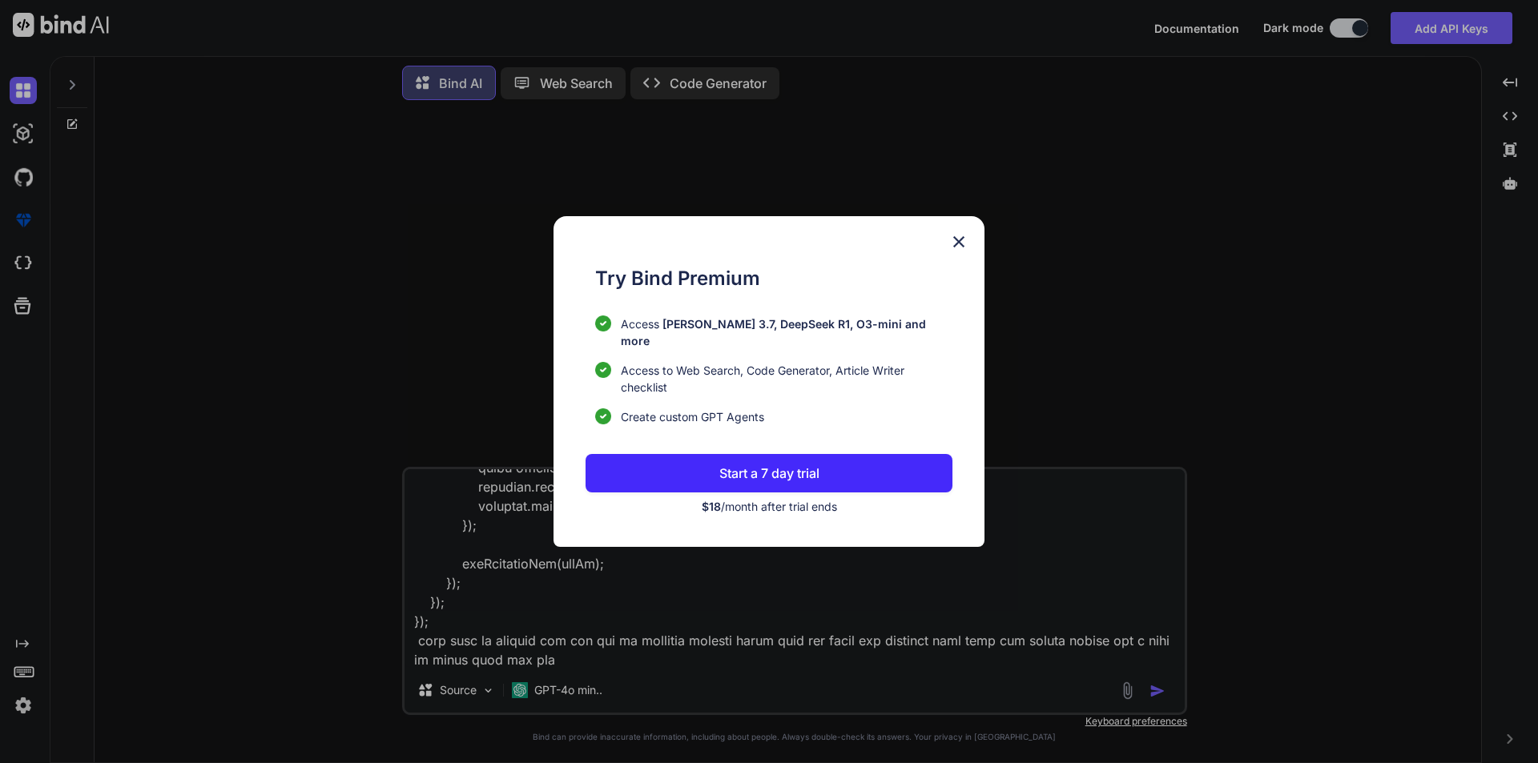
click at [961, 249] on img at bounding box center [958, 241] width 19 height 19
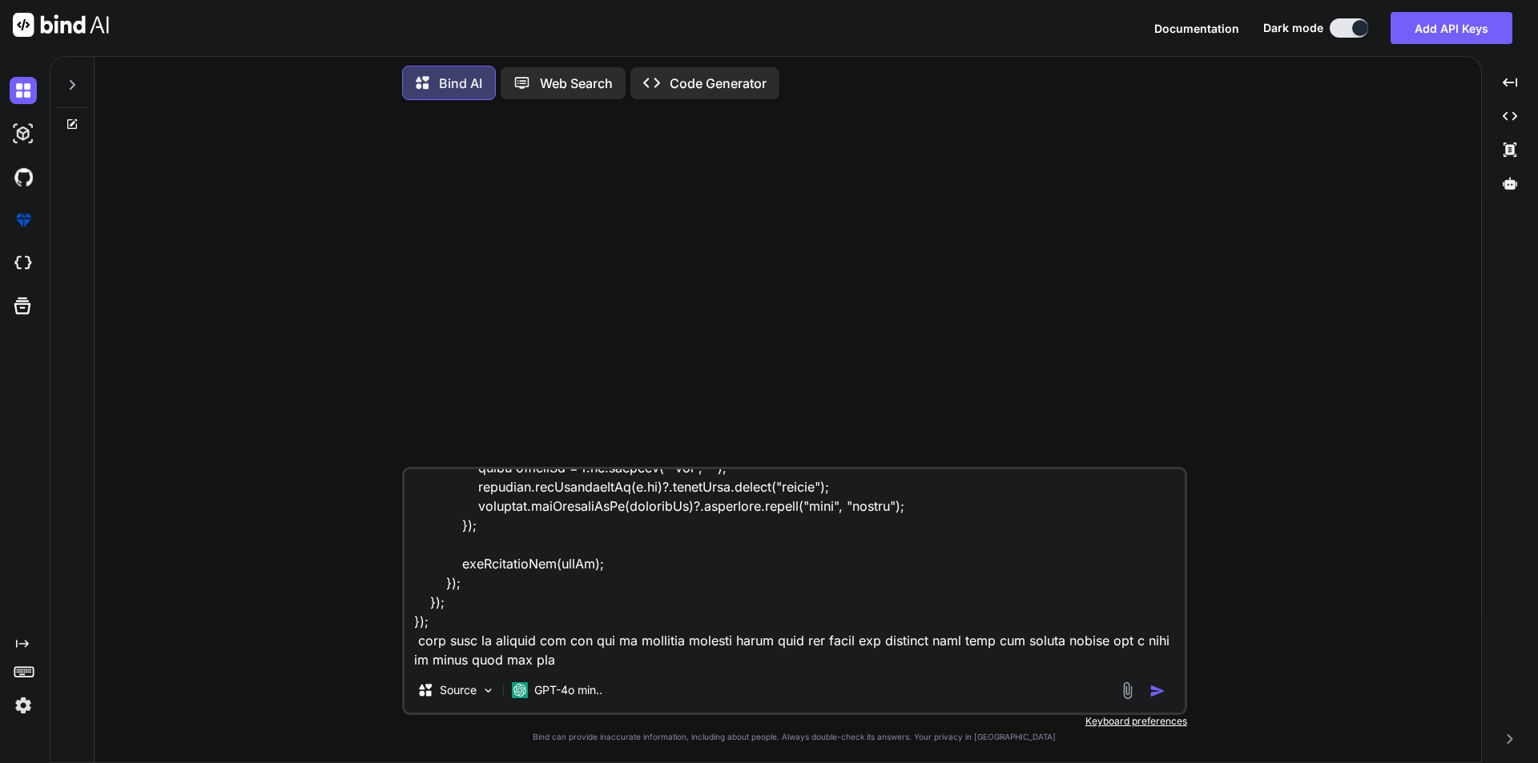
click at [647, 671] on div "Source GPT-4o min.." at bounding box center [794, 591] width 785 height 248
click at [563, 668] on textarea at bounding box center [795, 568] width 780 height 199
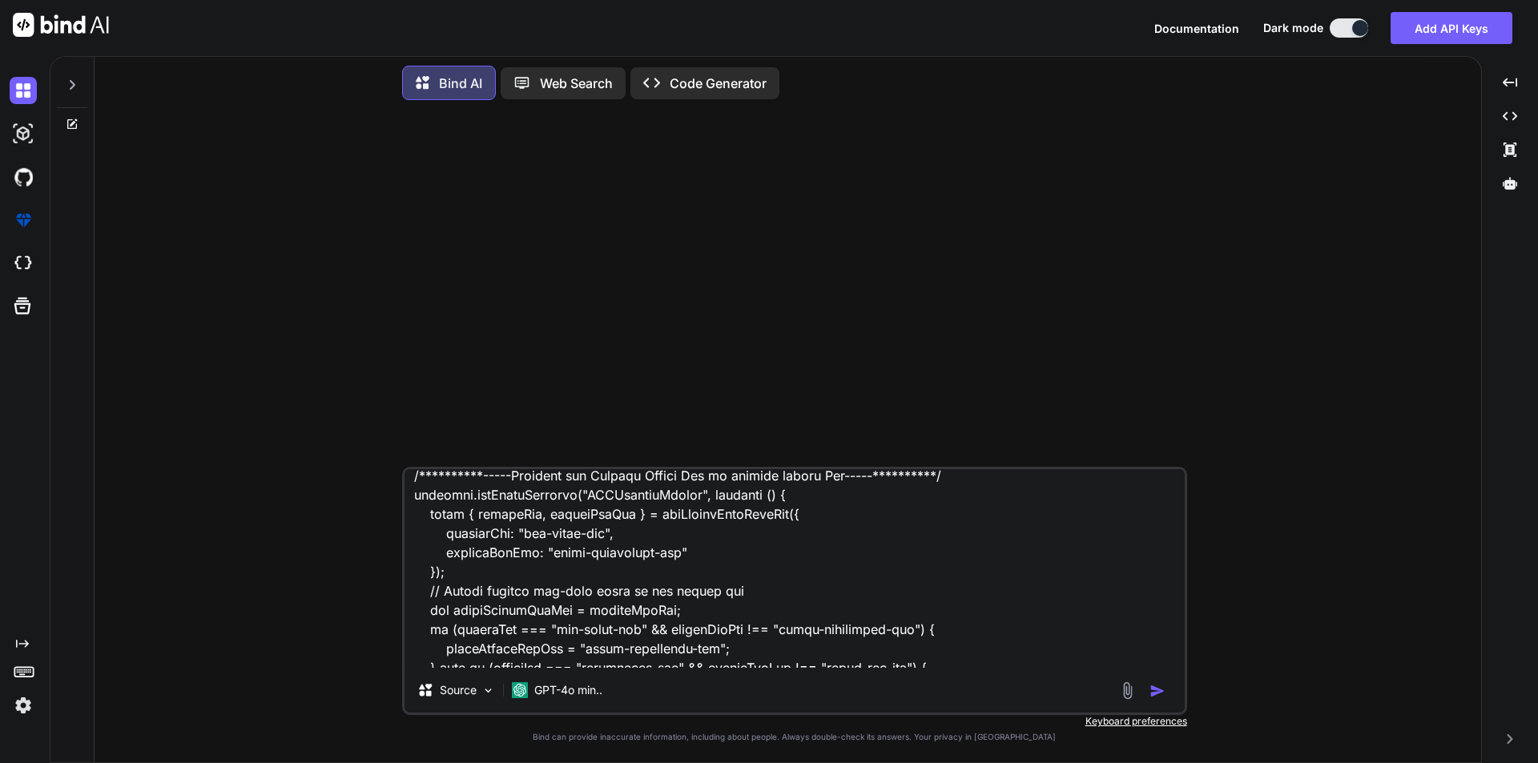
scroll to position [0, 0]
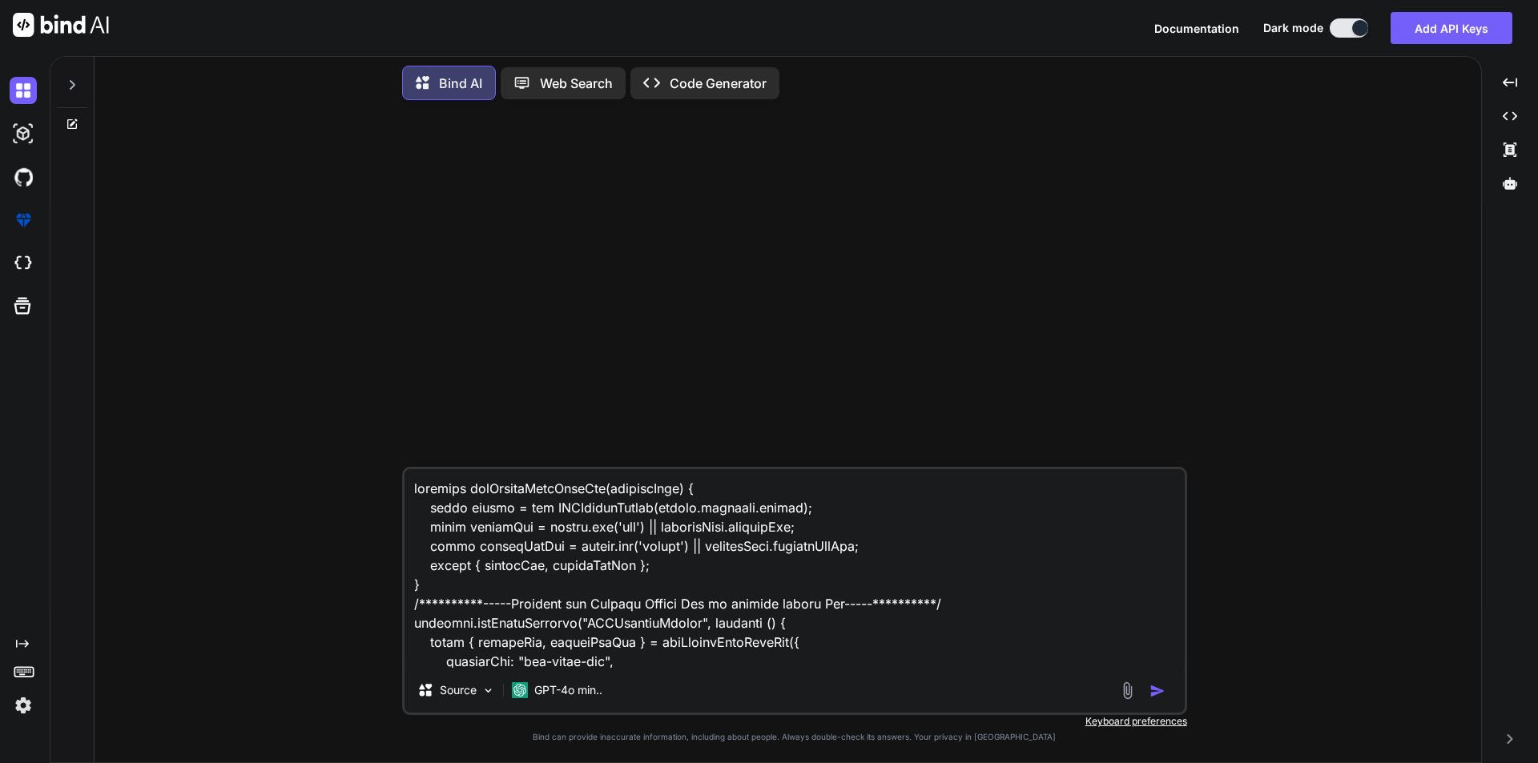
drag, startPoint x: 563, startPoint y: 668, endPoint x: 383, endPoint y: 344, distance: 371.2
click at [383, 344] on div "Source GPT-4o min.. Created with Bind Always check its answers. Privacy in Bind…" at bounding box center [794, 438] width 1374 height 650
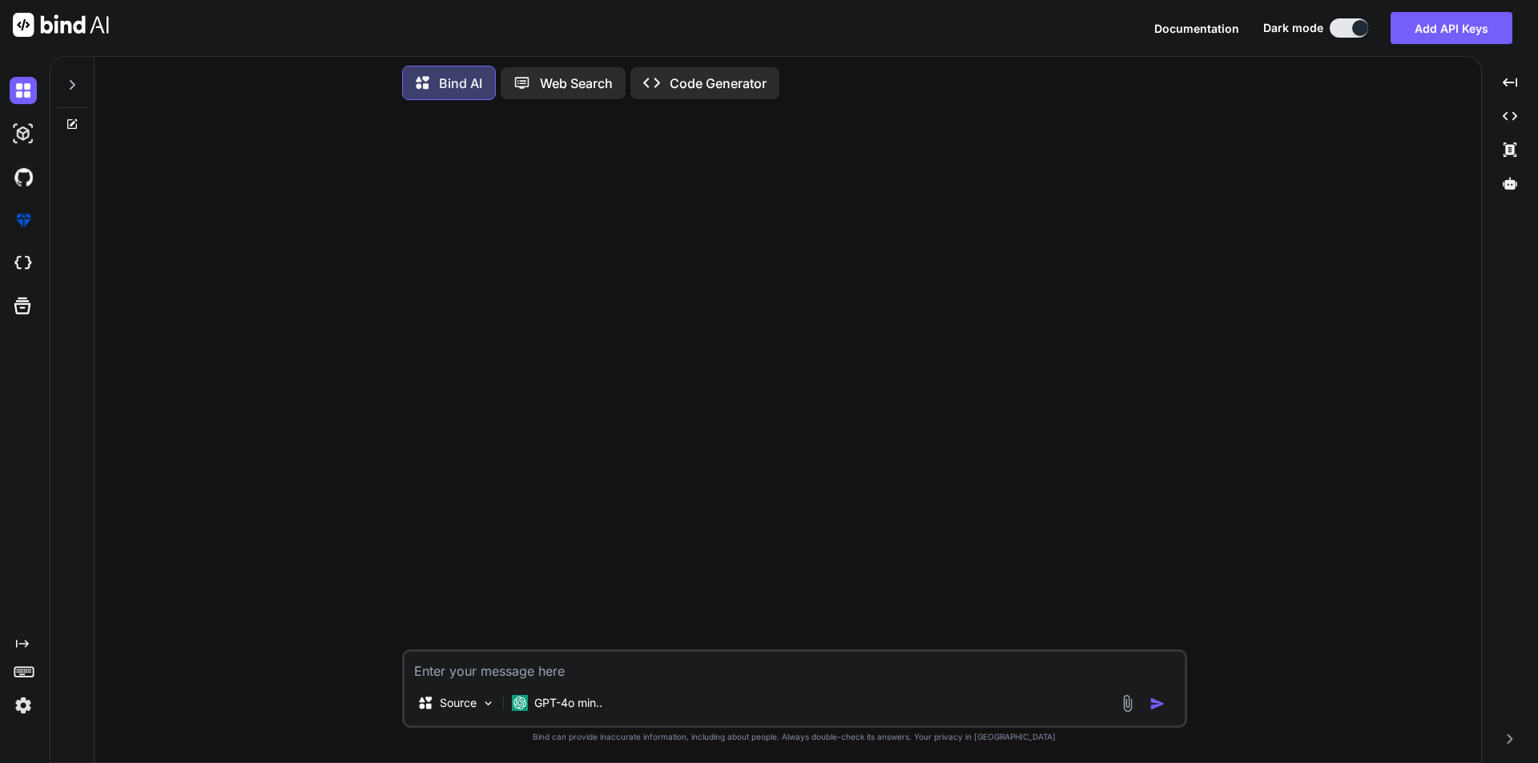
click at [574, 79] on p "Web Search" at bounding box center [576, 83] width 73 height 19
click at [555, 85] on p "Web Search" at bounding box center [576, 83] width 73 height 19
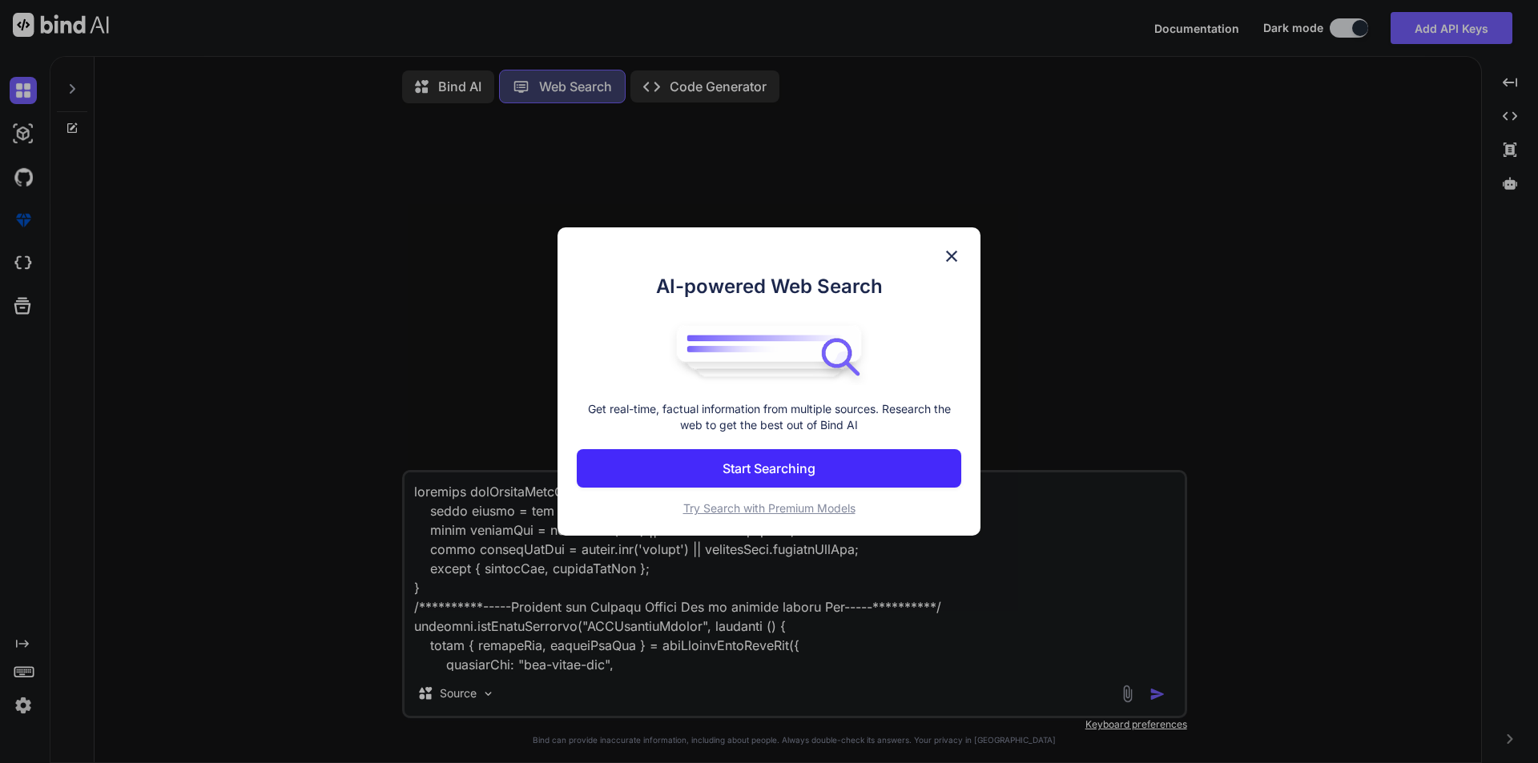
scroll to position [7, 0]
click at [955, 244] on div "AI-powered Web Search Get real-time, factual information from multiple sources.…" at bounding box center [769, 382] width 423 height 309
click at [783, 468] on p "Start Searching" at bounding box center [769, 468] width 93 height 19
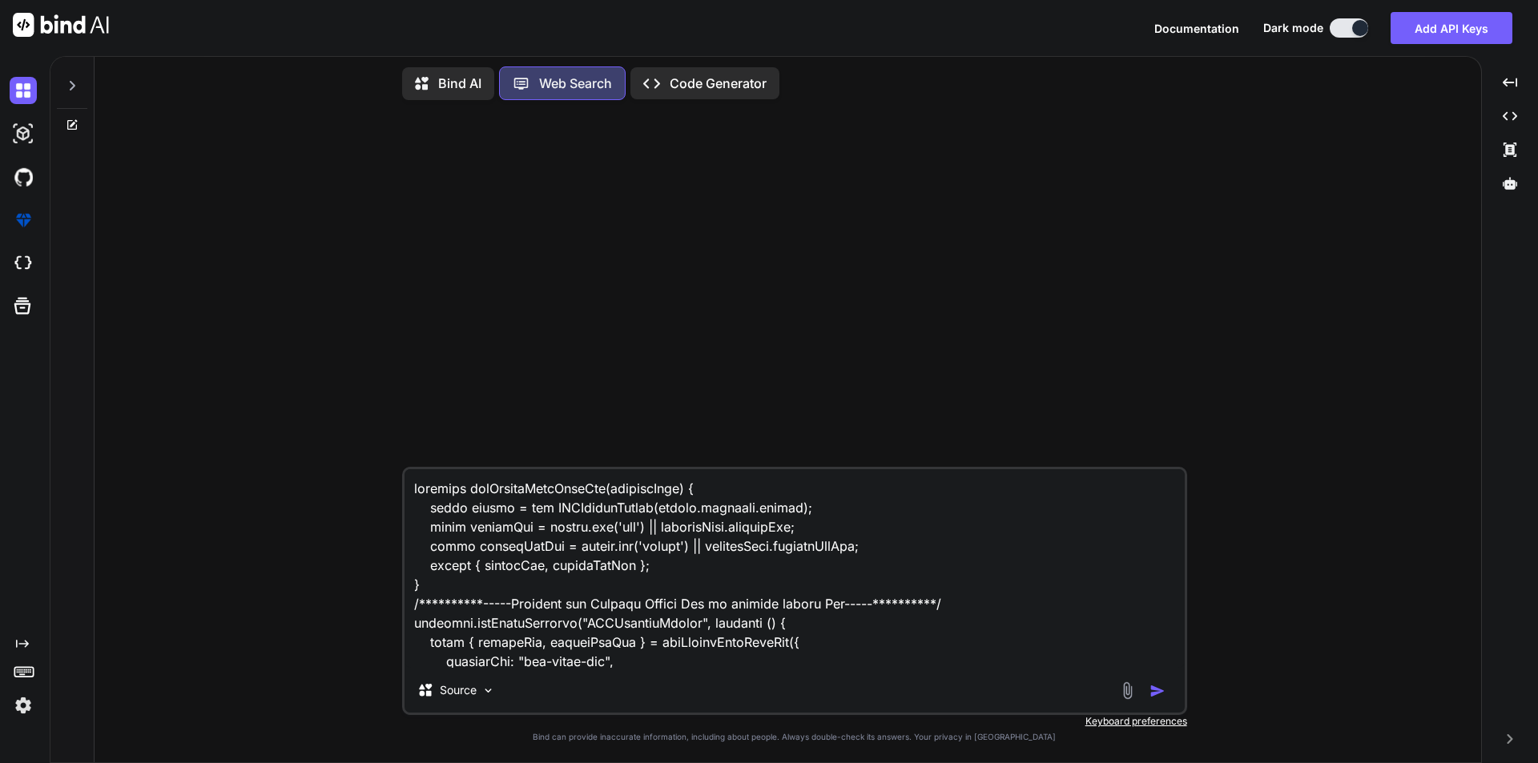
click at [1166, 694] on button "button" at bounding box center [1161, 691] width 22 height 16
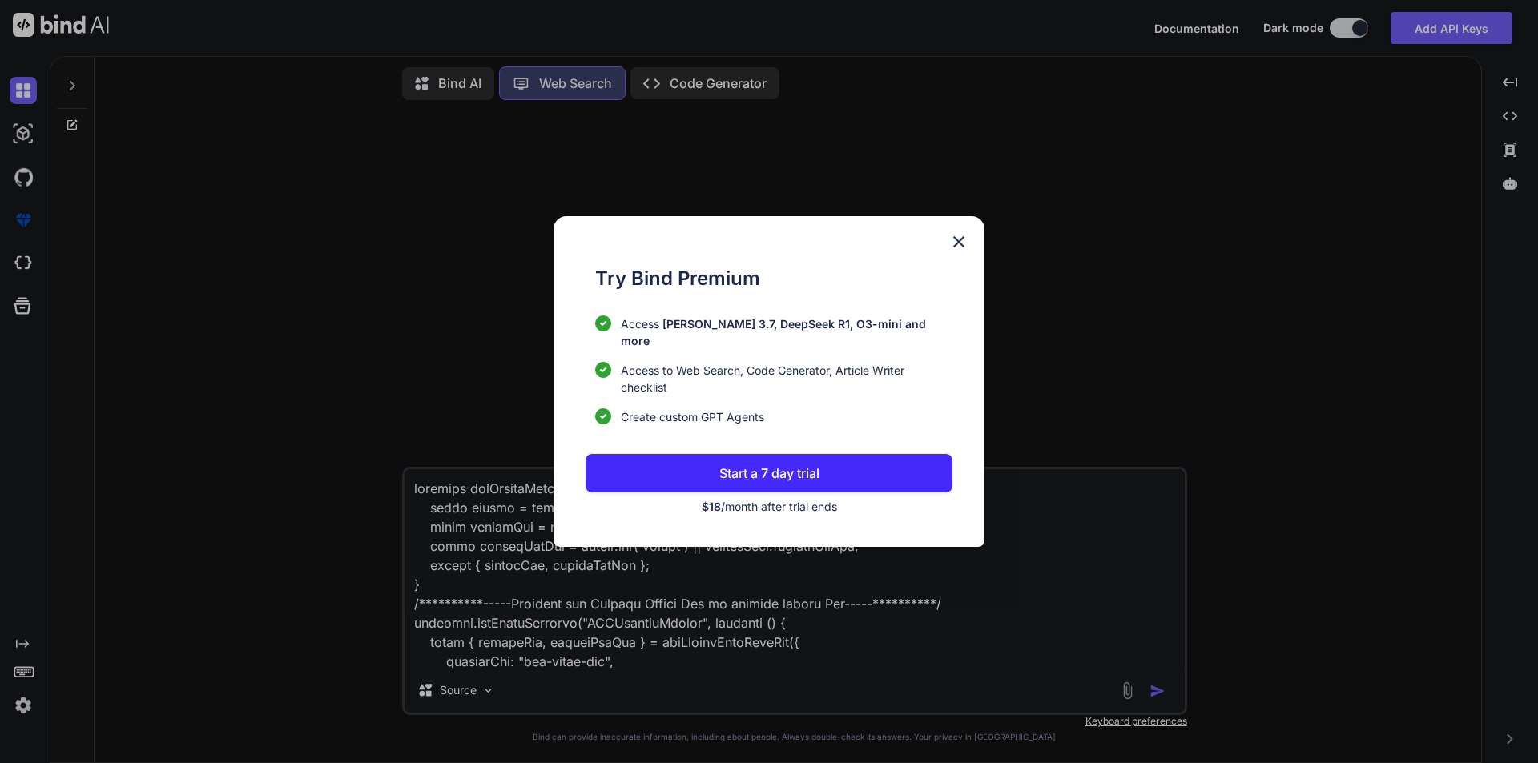
click at [972, 250] on div "Try Bind Premium Access [PERSON_NAME] 3.7, DeepSeek R1, O3-mini and more Access…" at bounding box center [769, 381] width 431 height 331
click at [961, 240] on div "Try Bind Premium Access [PERSON_NAME] 3.7, DeepSeek R1, O3-mini and more Access…" at bounding box center [769, 381] width 431 height 331
click at [945, 247] on div "Try Bind Premium Access [PERSON_NAME] 3.7, DeepSeek R1, O3-mini and more Access…" at bounding box center [769, 381] width 431 height 331
click at [968, 248] on img at bounding box center [958, 241] width 19 height 19
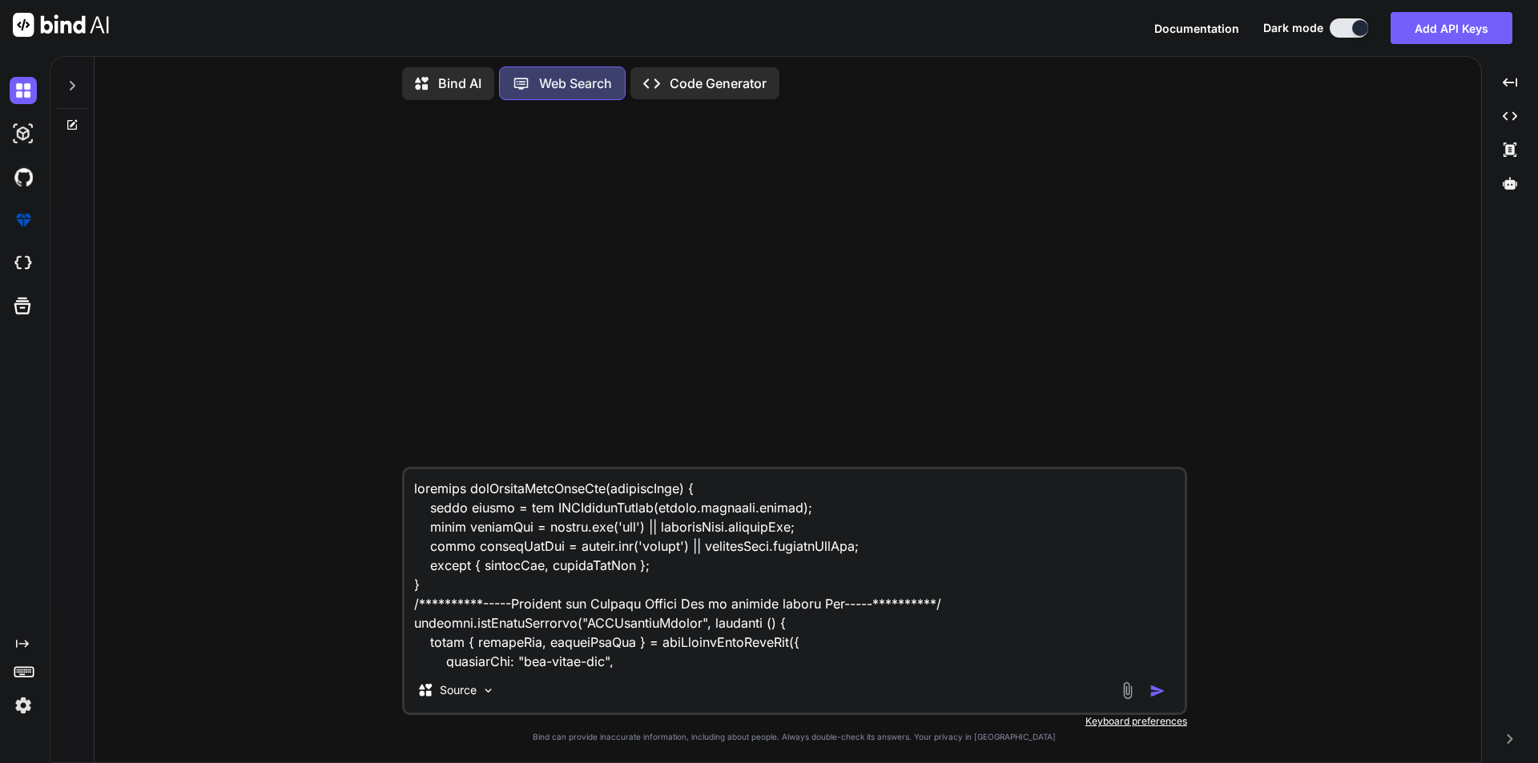
click at [731, 84] on p "Code Generator" at bounding box center [718, 83] width 97 height 19
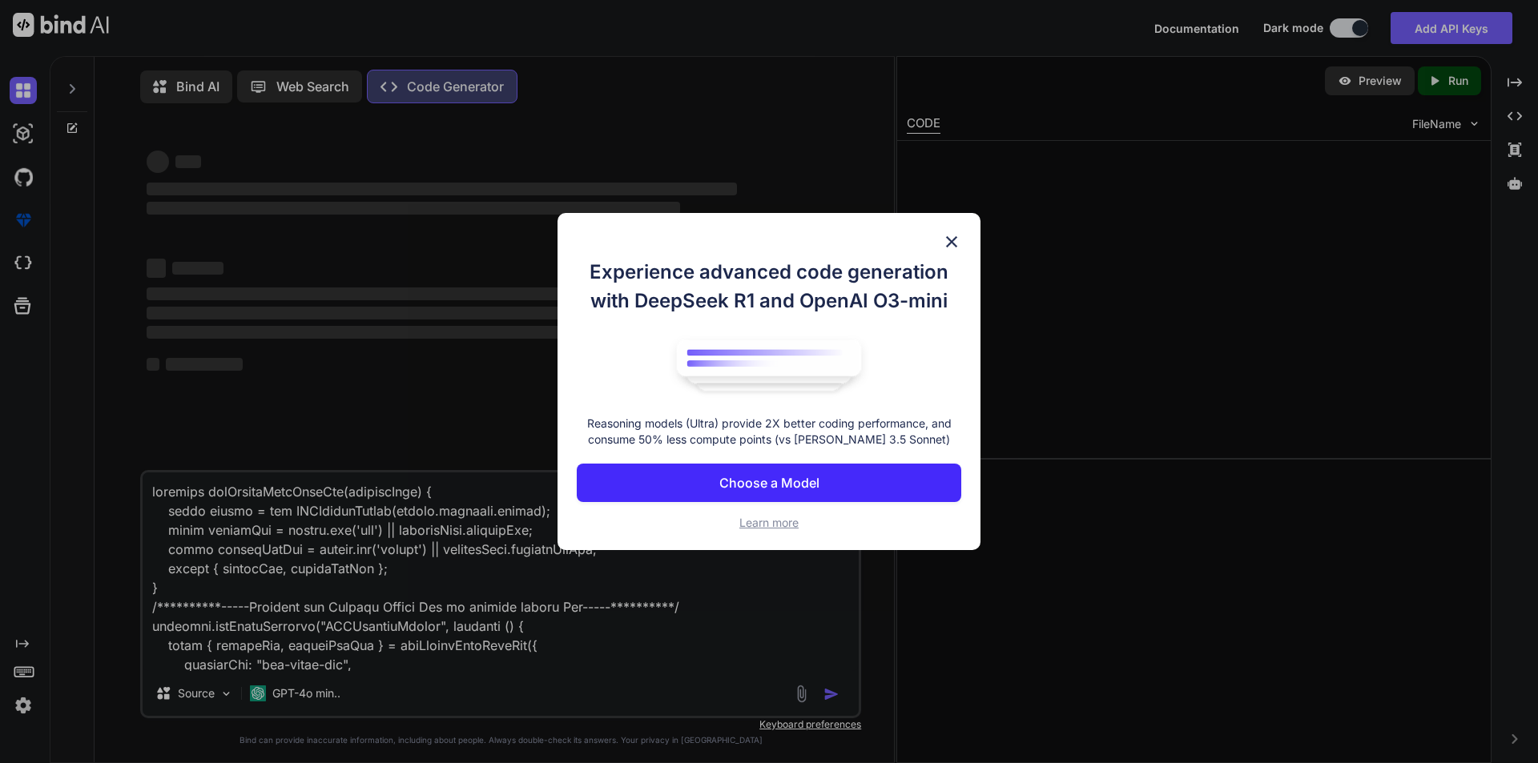
click at [945, 236] on img at bounding box center [951, 241] width 19 height 19
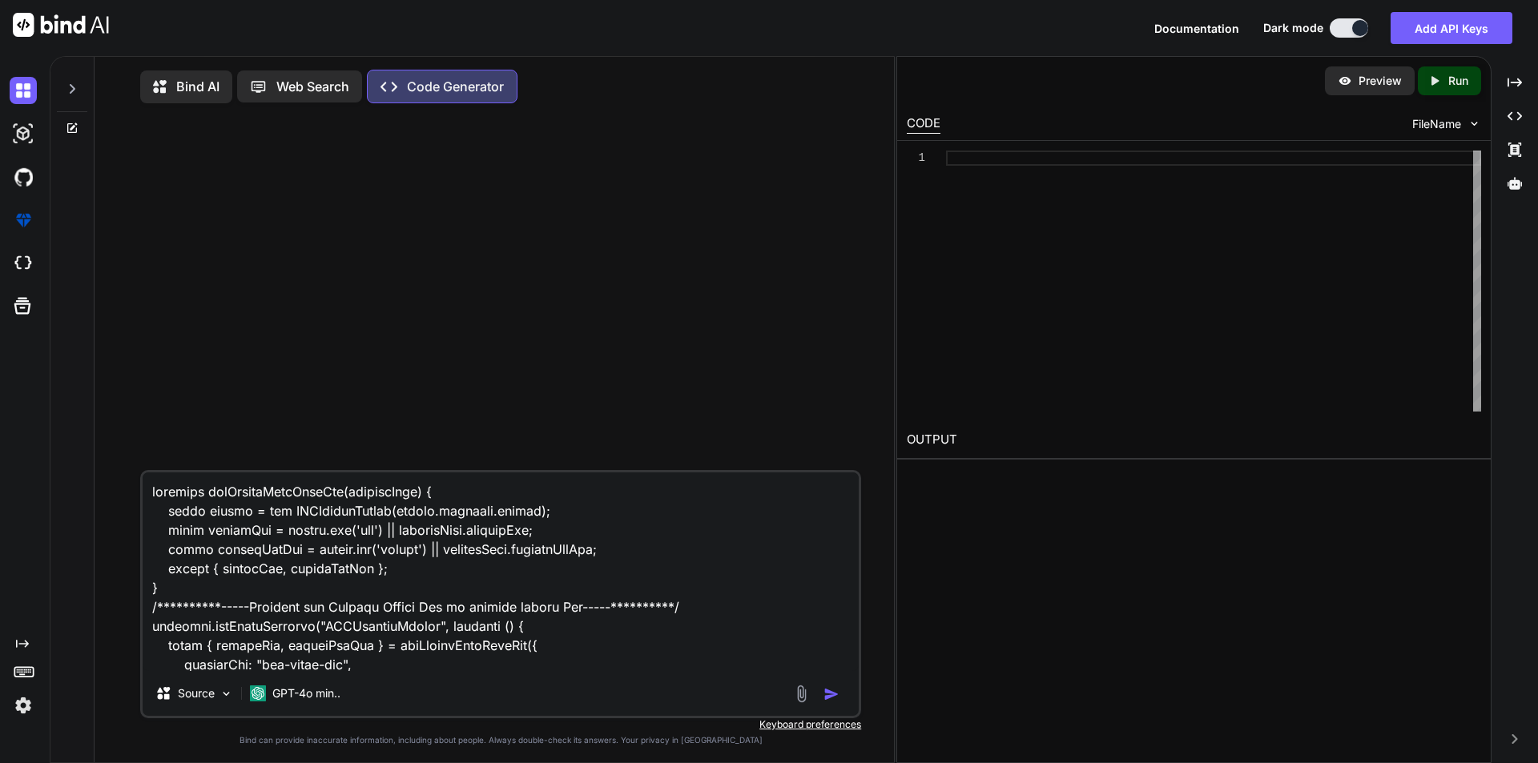
click at [957, 235] on div at bounding box center [1213, 281] width 535 height 261
click at [828, 691] on img "button" at bounding box center [832, 695] width 16 height 16
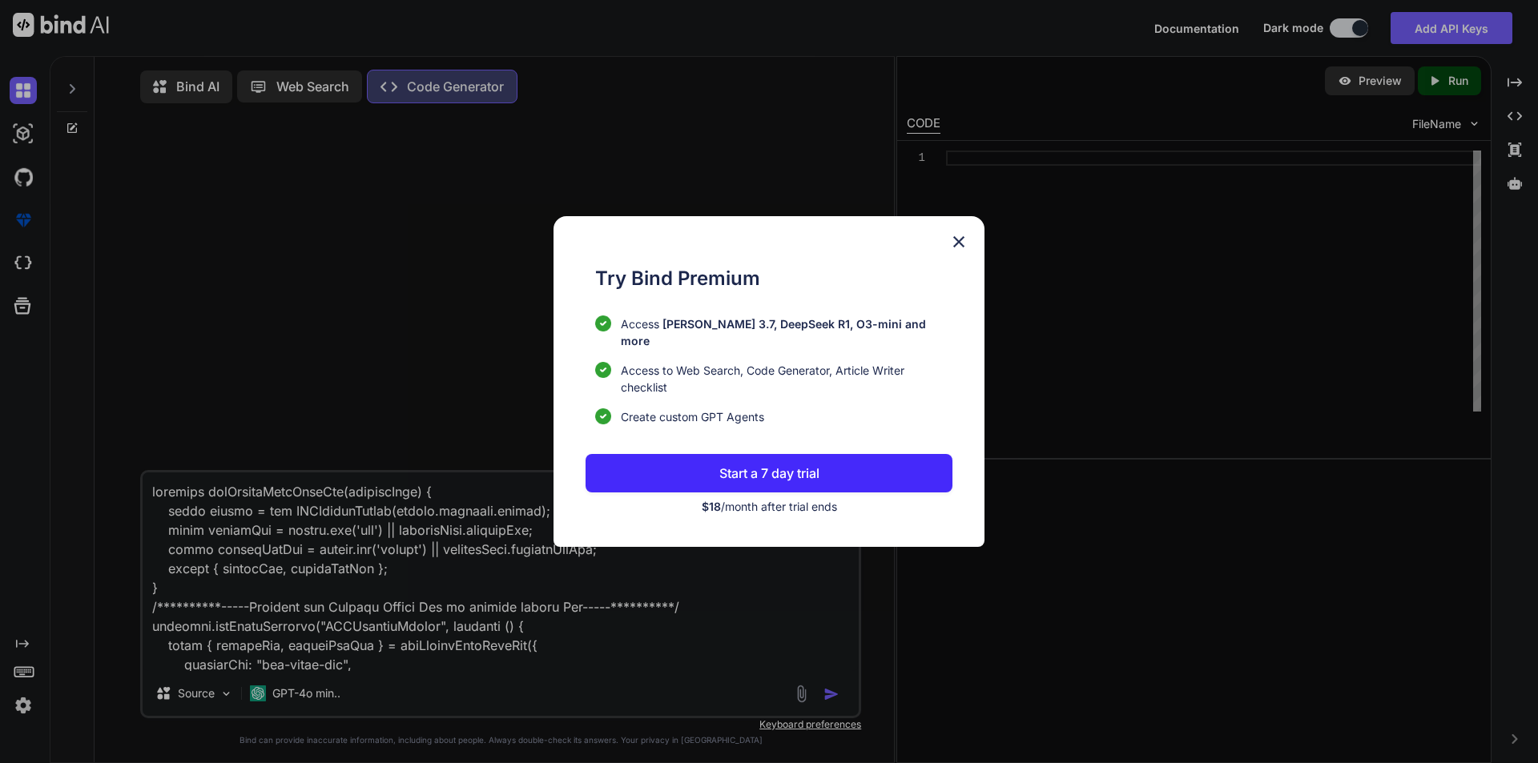
click at [951, 246] on img at bounding box center [958, 241] width 19 height 19
